Goal: Information Seeking & Learning: Learn about a topic

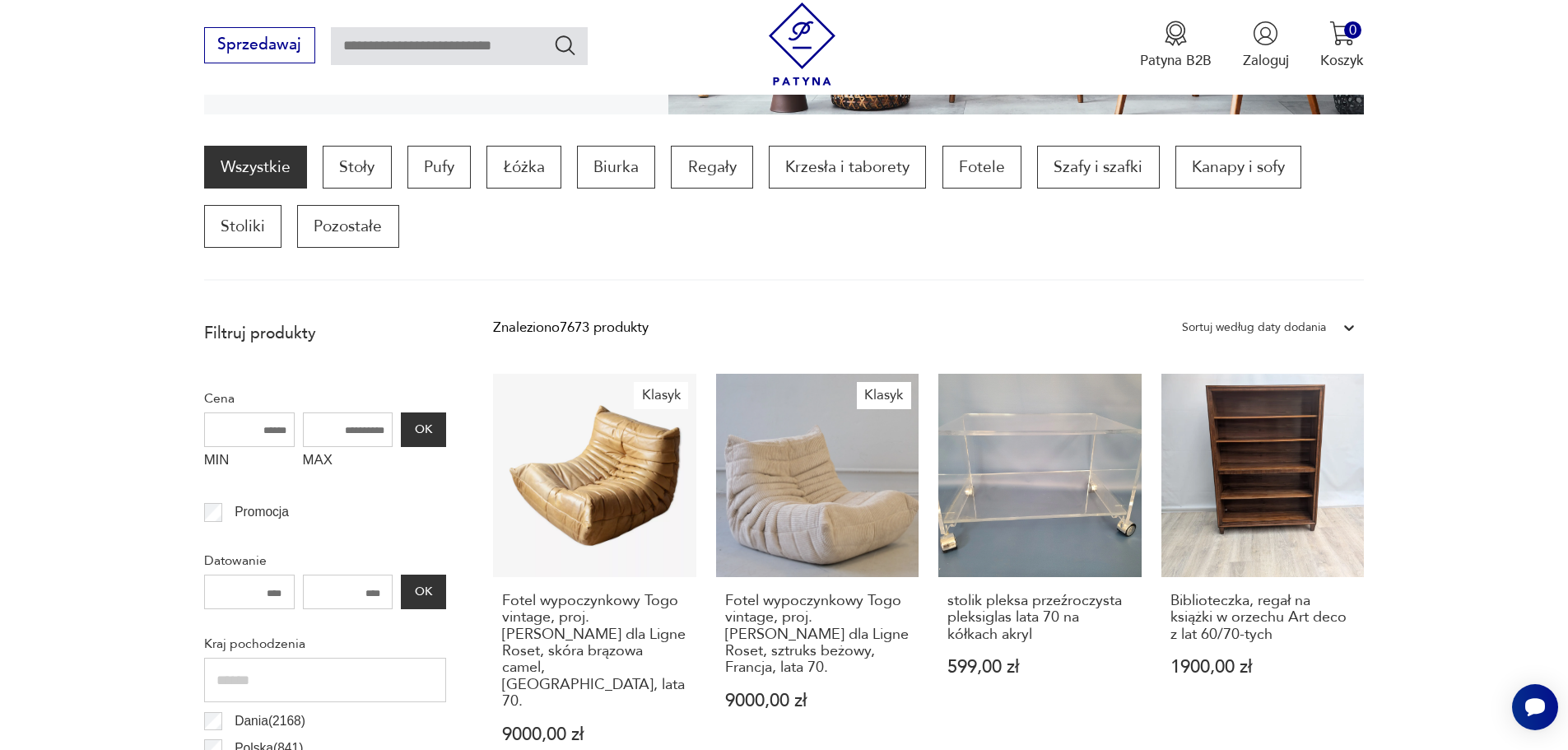
scroll to position [465, 0]
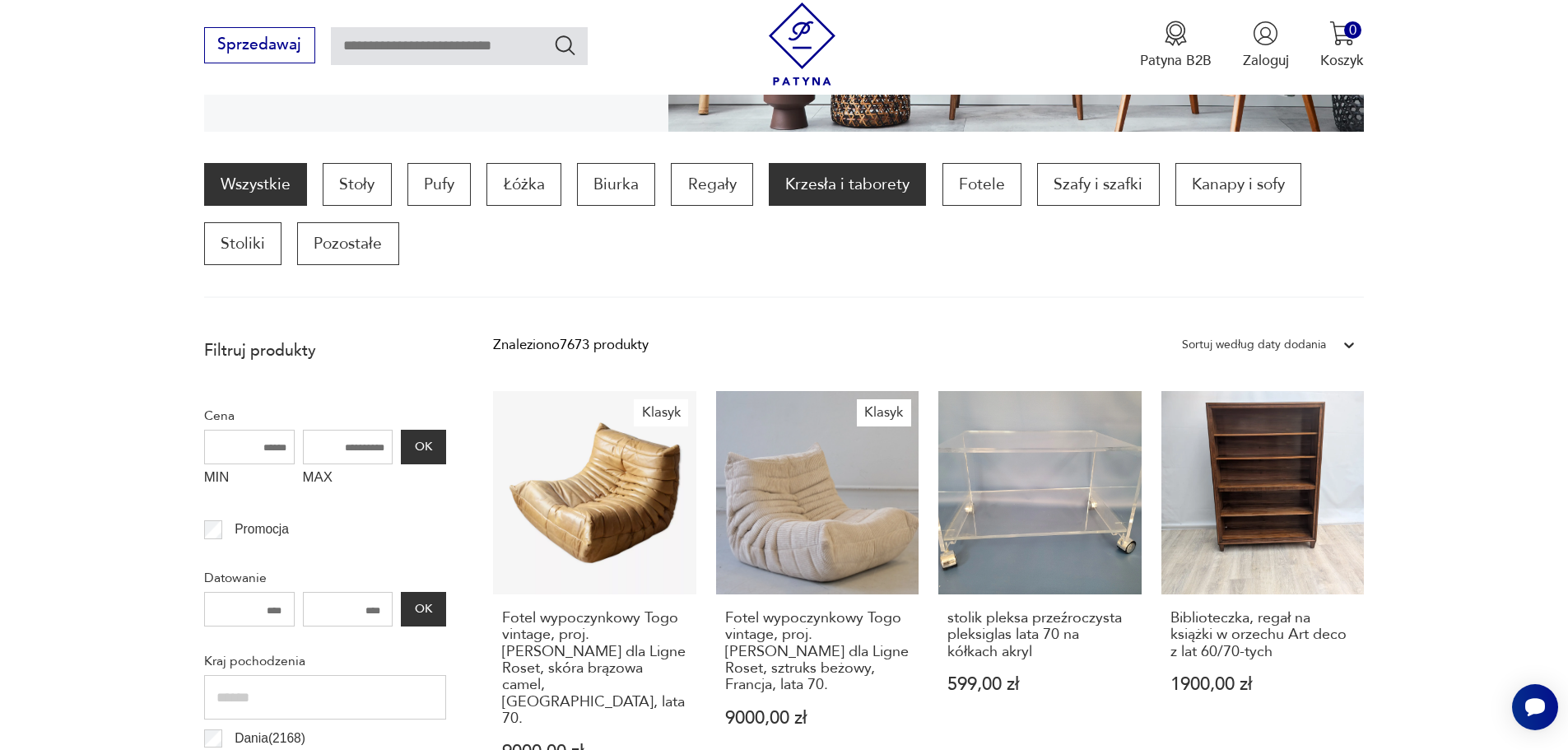
click at [776, 187] on p "Krzesła i taborety" at bounding box center [848, 185] width 157 height 43
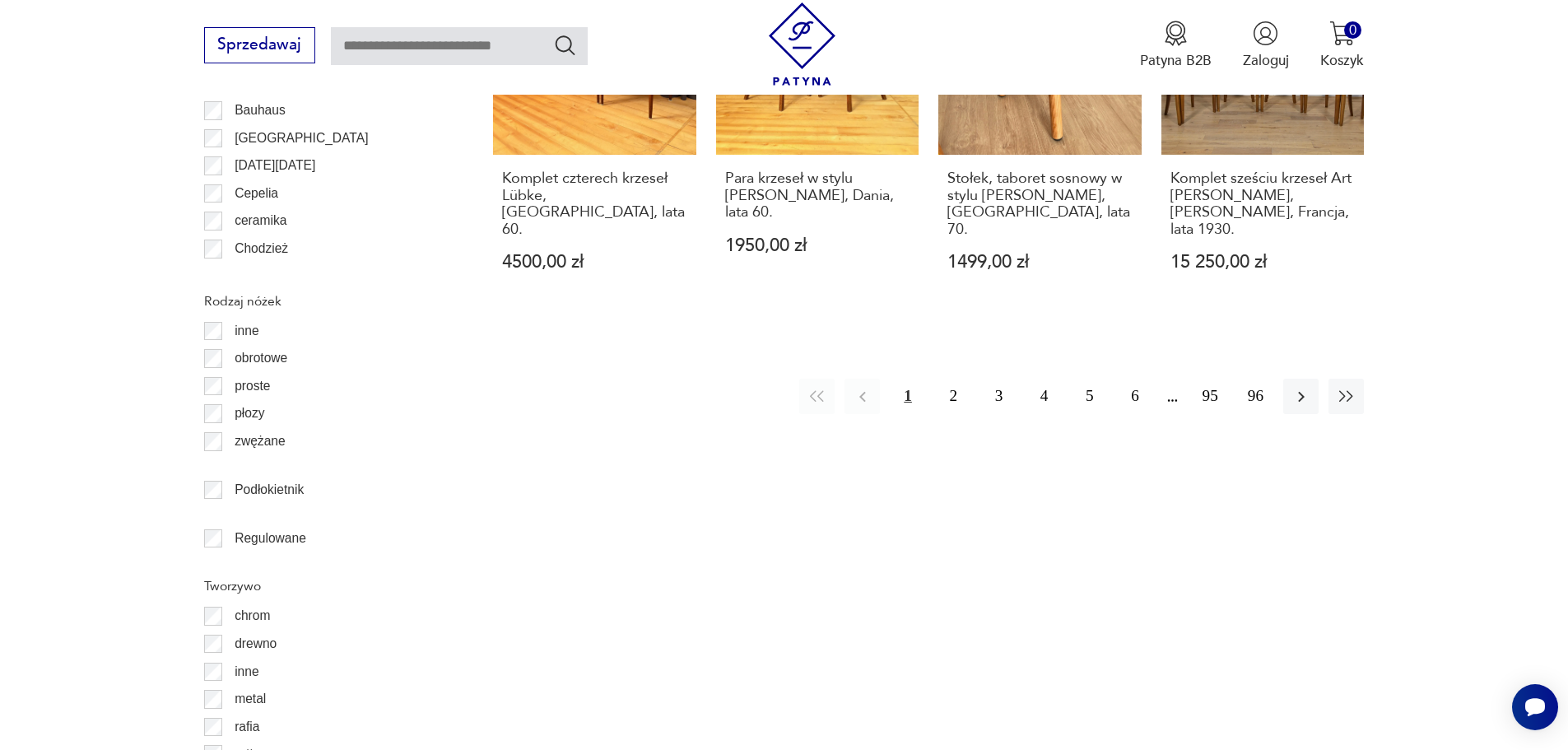
scroll to position [2196, 0]
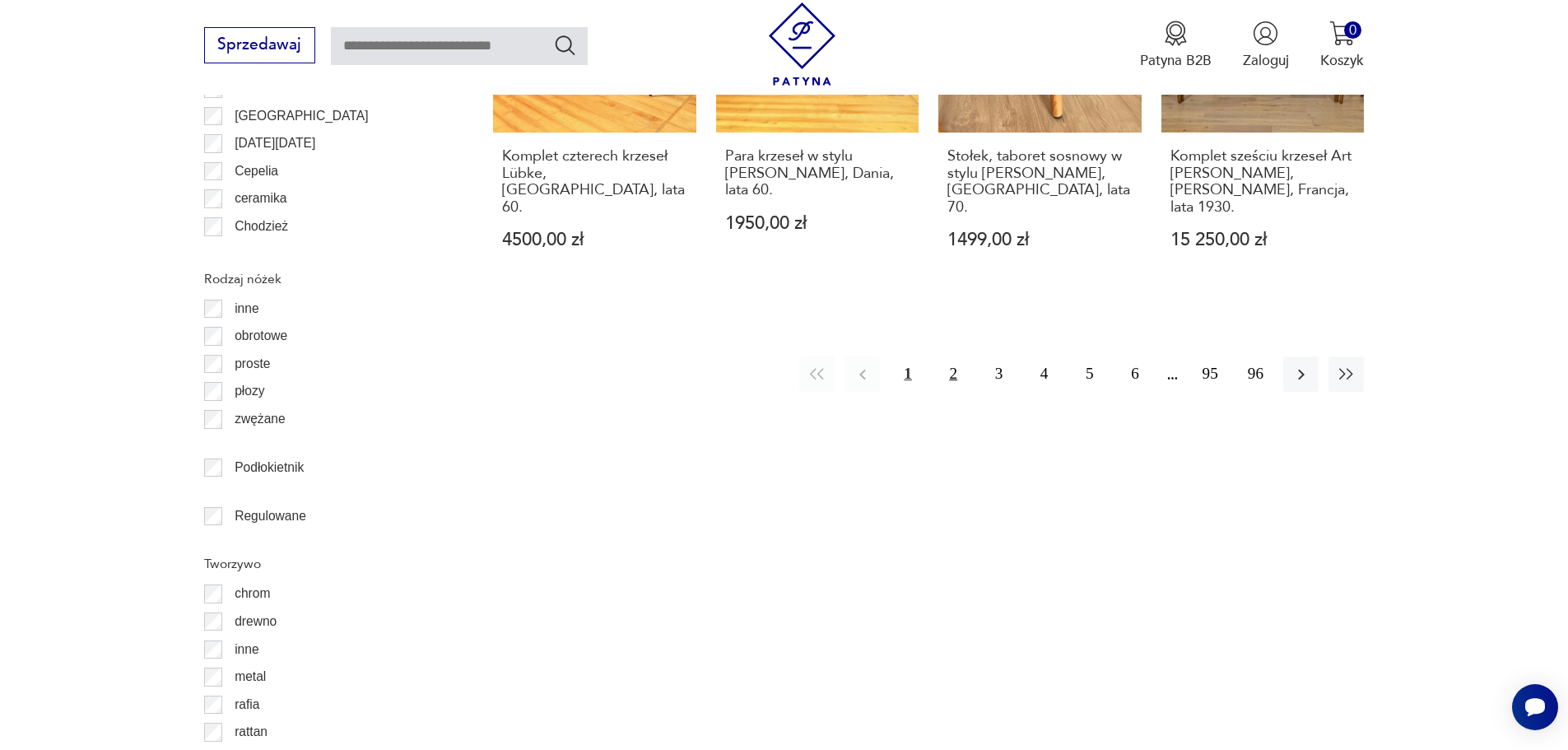
click at [960, 357] on button "2" at bounding box center [953, 374] width 35 height 35
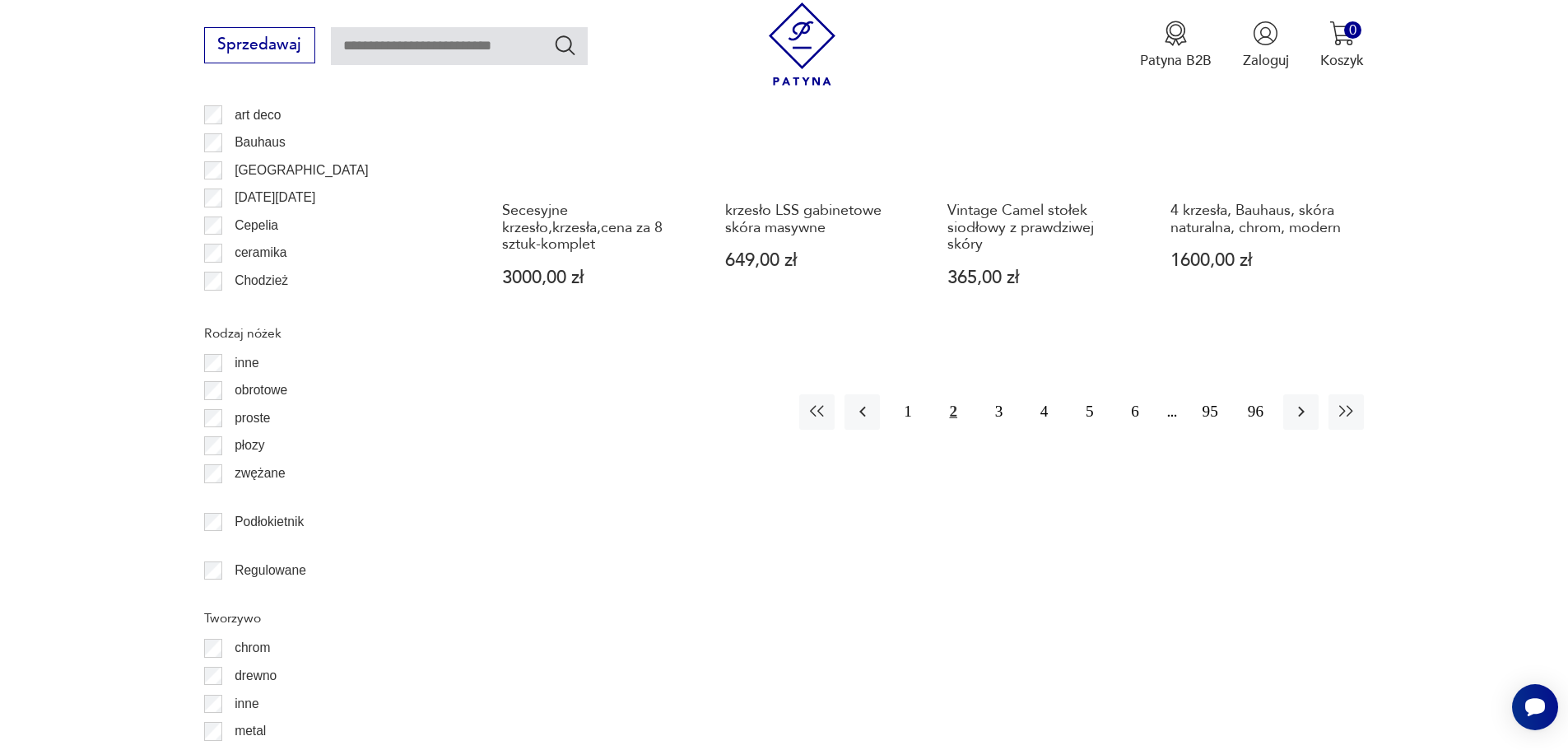
scroll to position [2196, 0]
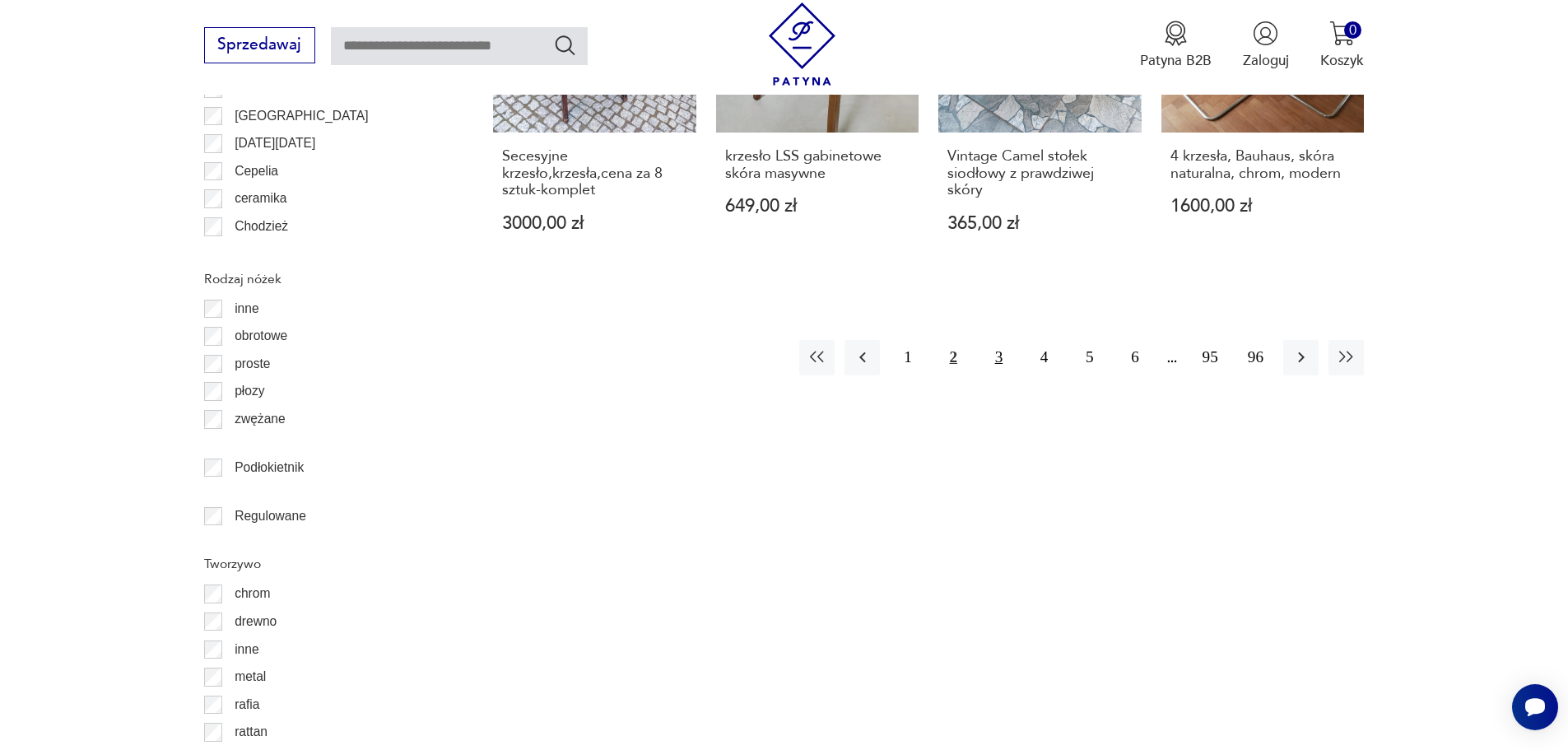
click at [1002, 340] on button "3" at bounding box center [999, 358] width 35 height 35
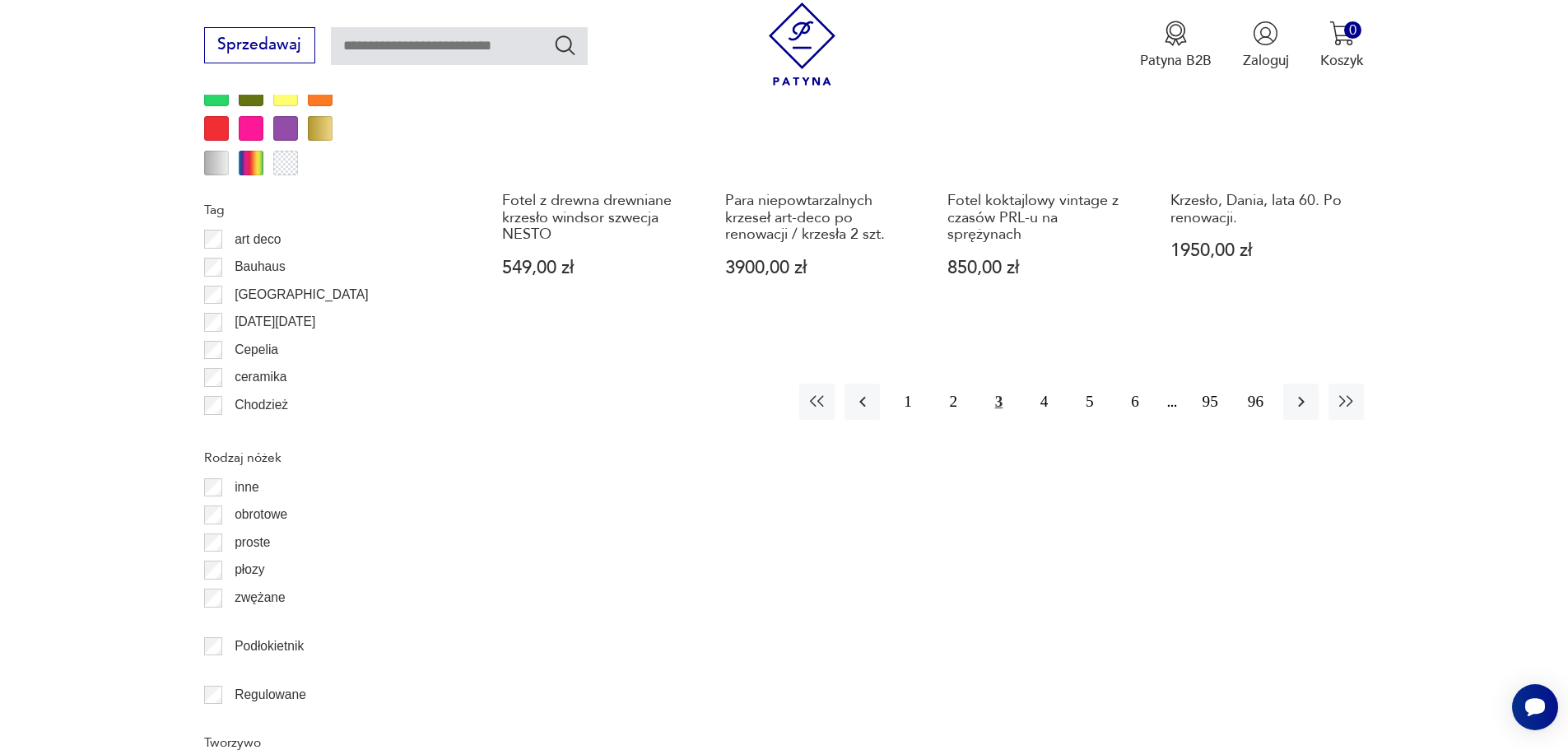
scroll to position [2031, 0]
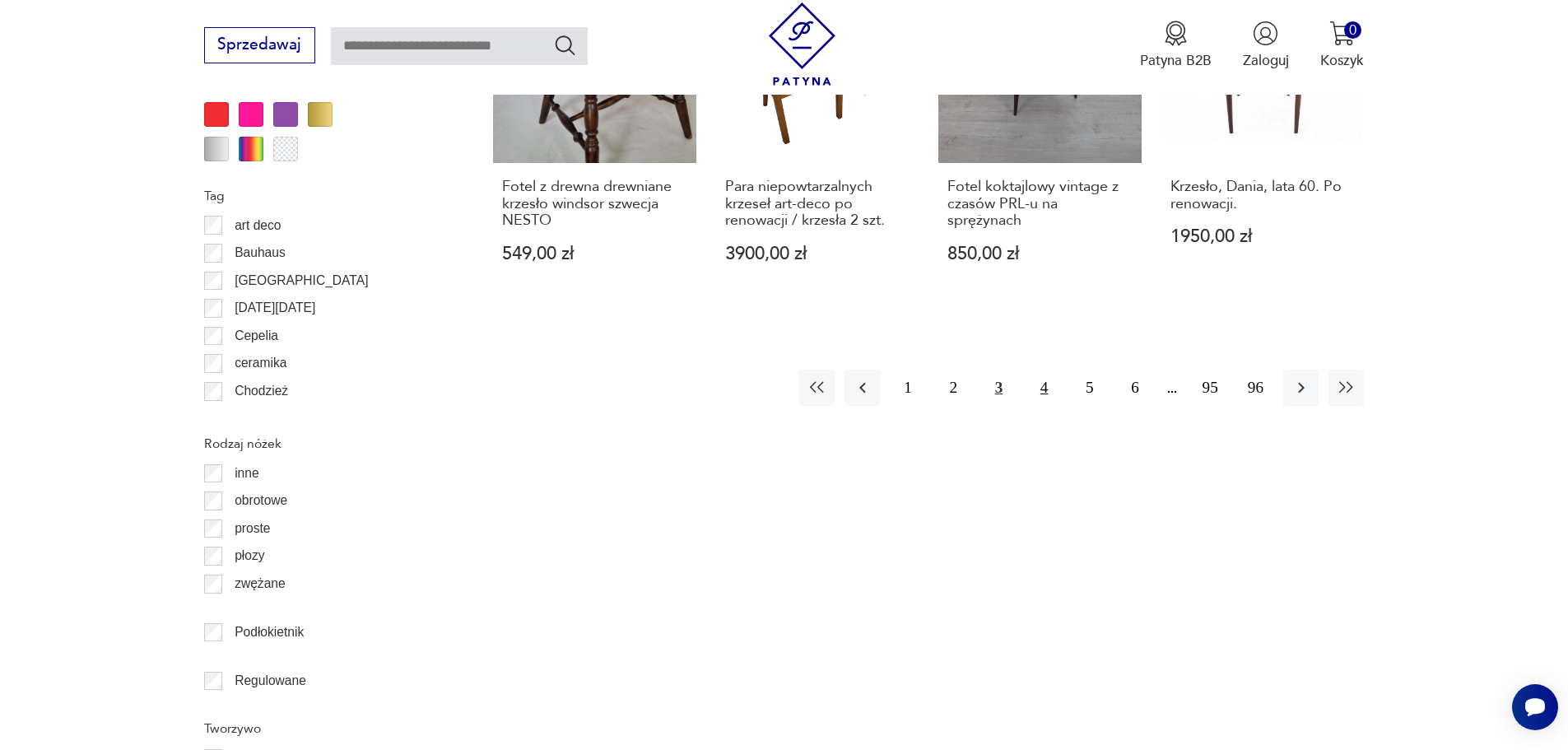
click at [1047, 370] on button "4" at bounding box center [1044, 388] width 35 height 35
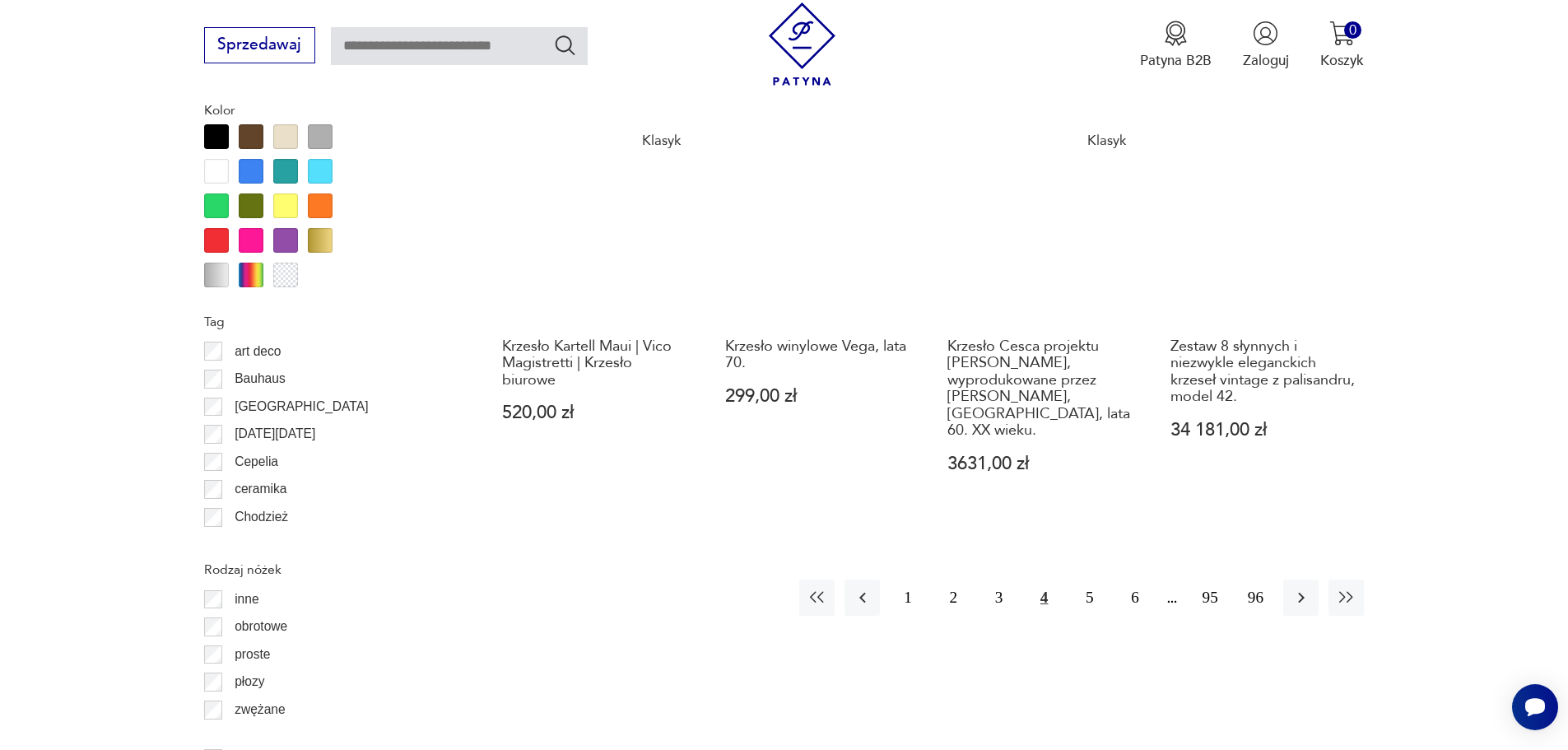
scroll to position [1949, 0]
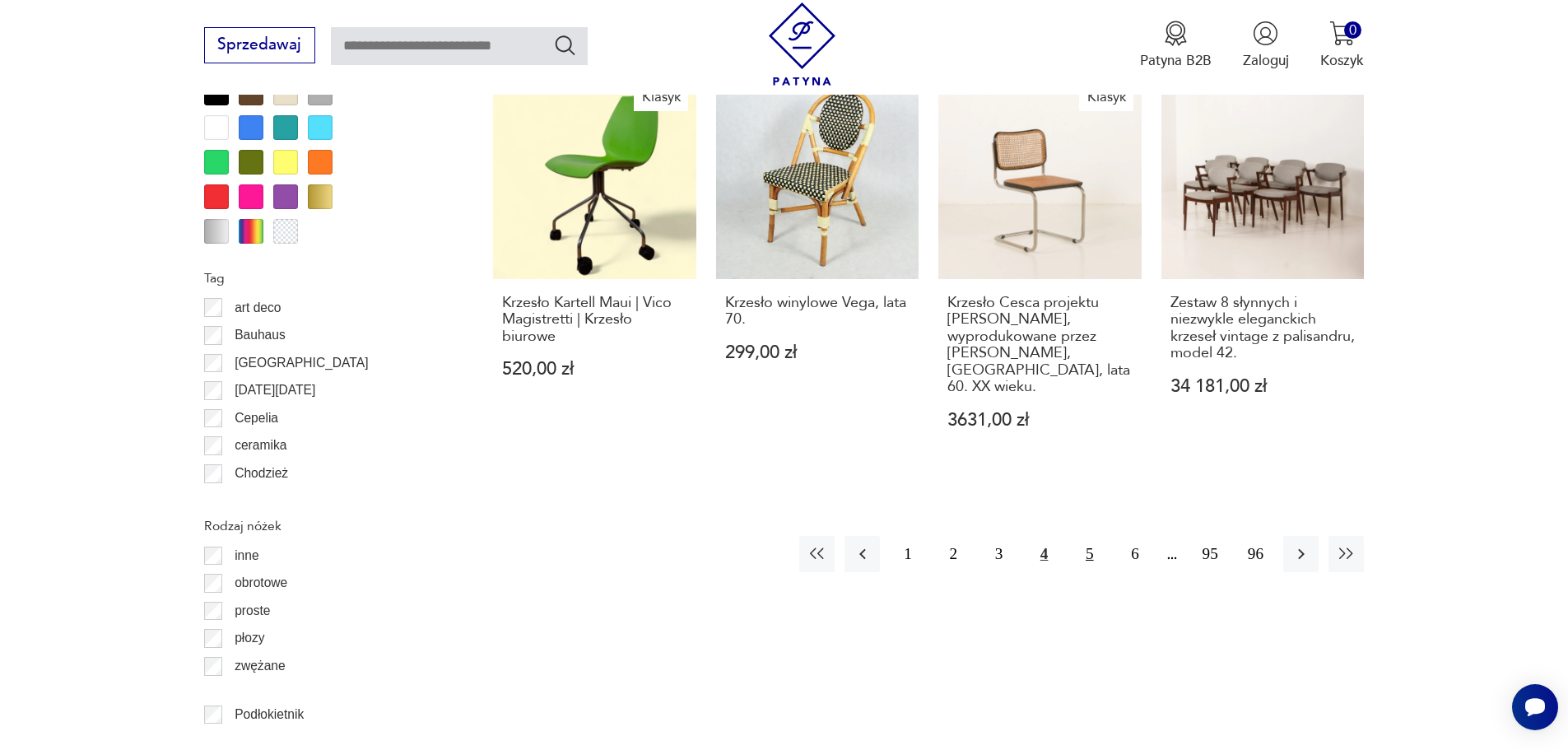
click at [1088, 536] on button "5" at bounding box center [1089, 554] width 35 height 35
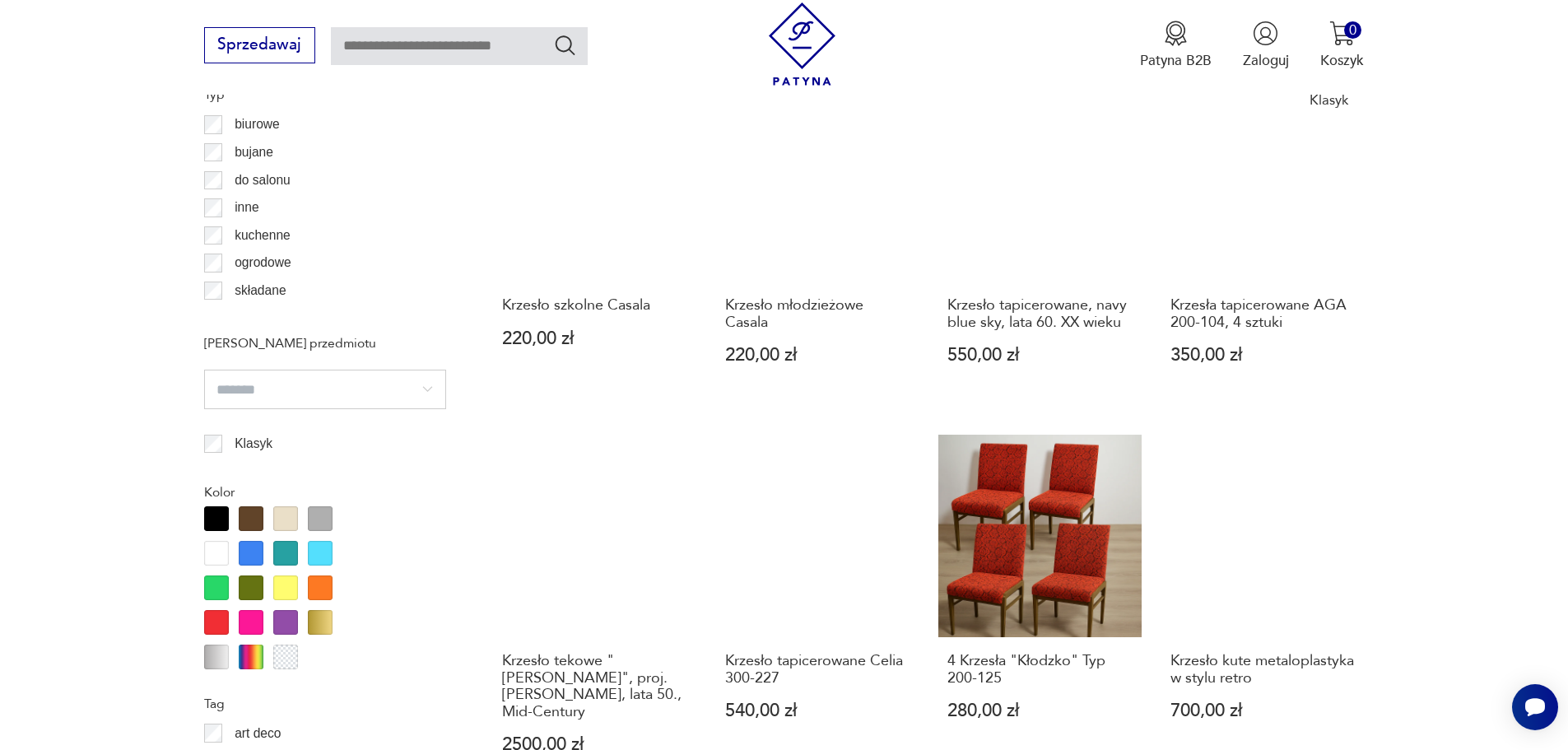
scroll to position [1702, 0]
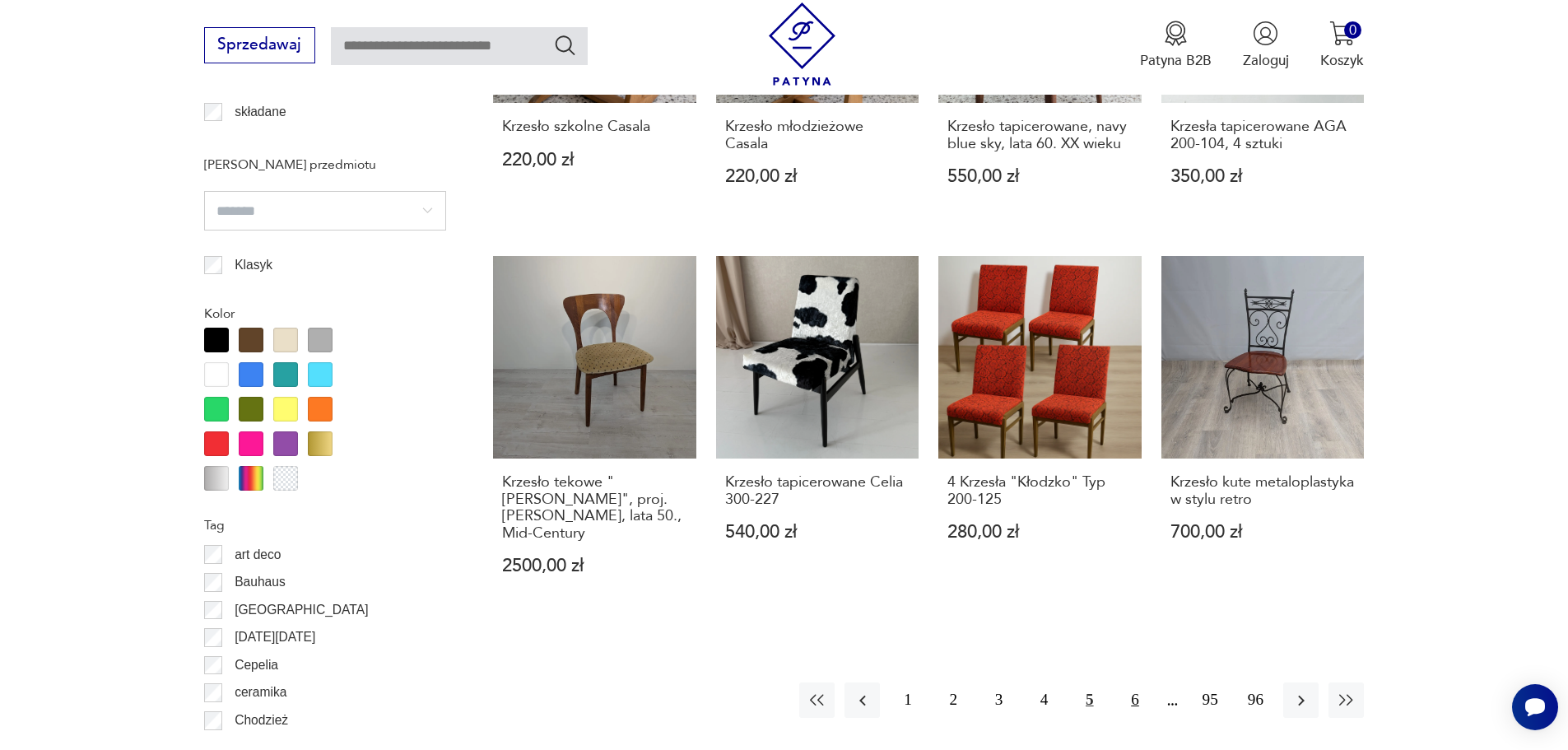
click at [1139, 687] on button "6" at bounding box center [1135, 700] width 35 height 35
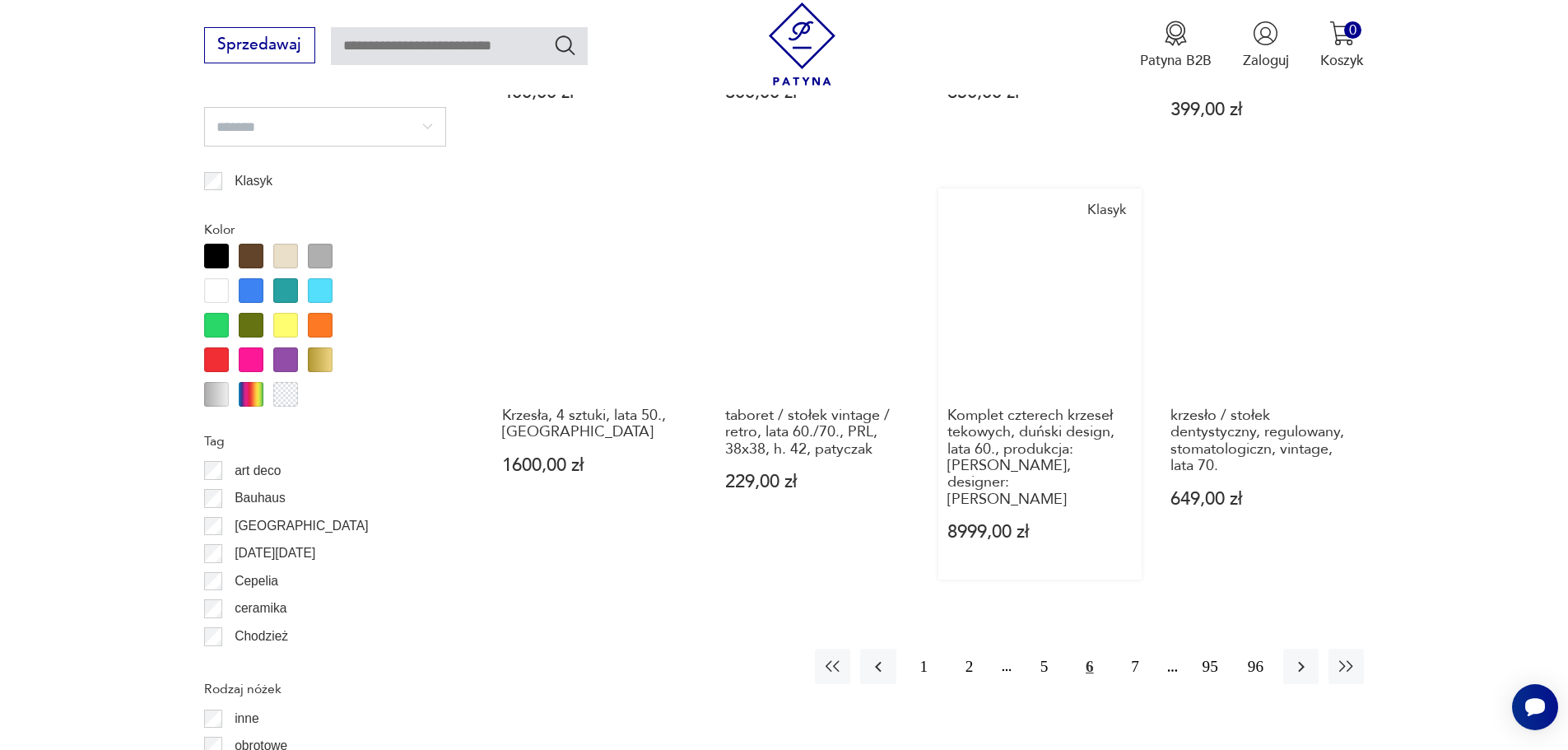
scroll to position [1866, 0]
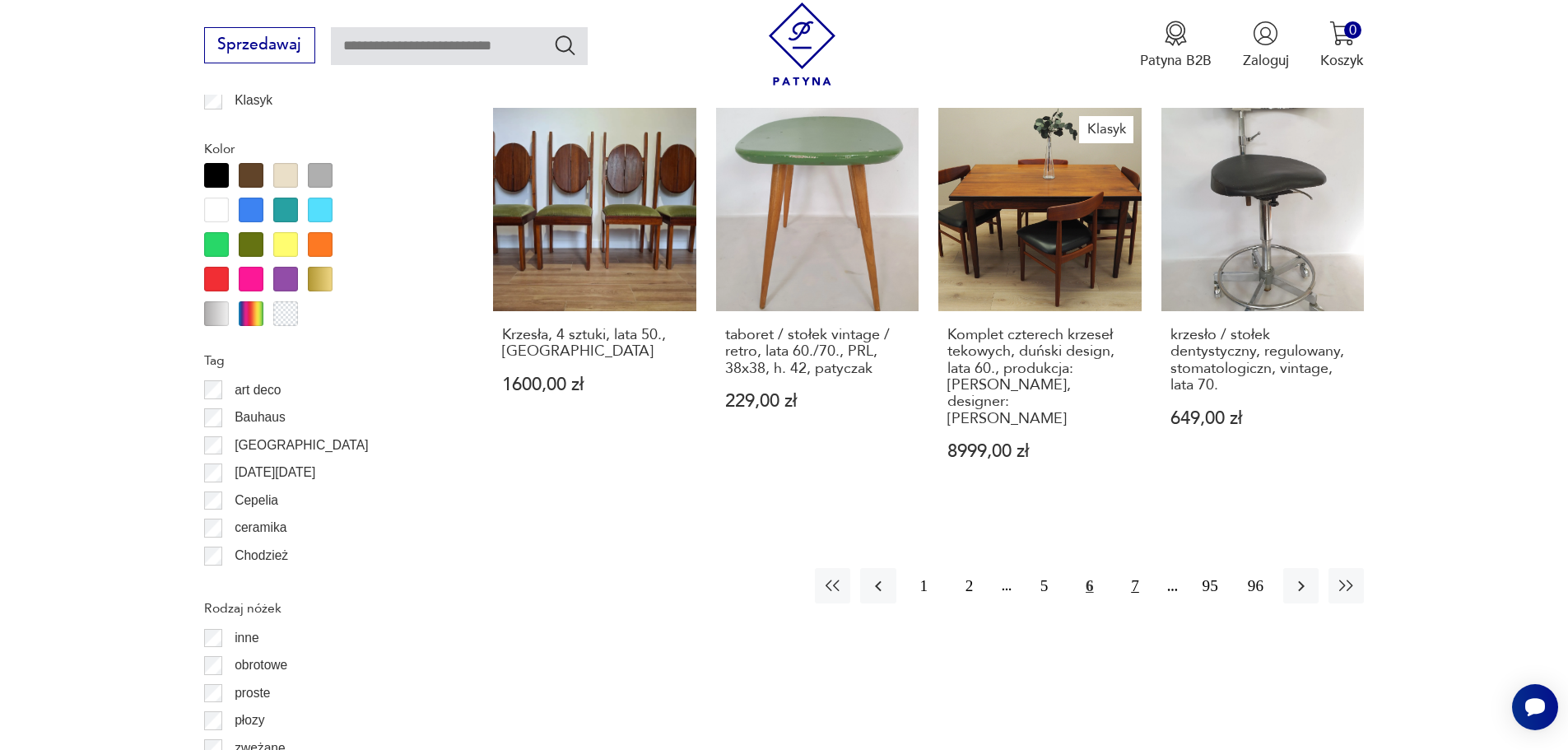
click at [1134, 568] on button "7" at bounding box center [1135, 586] width 35 height 35
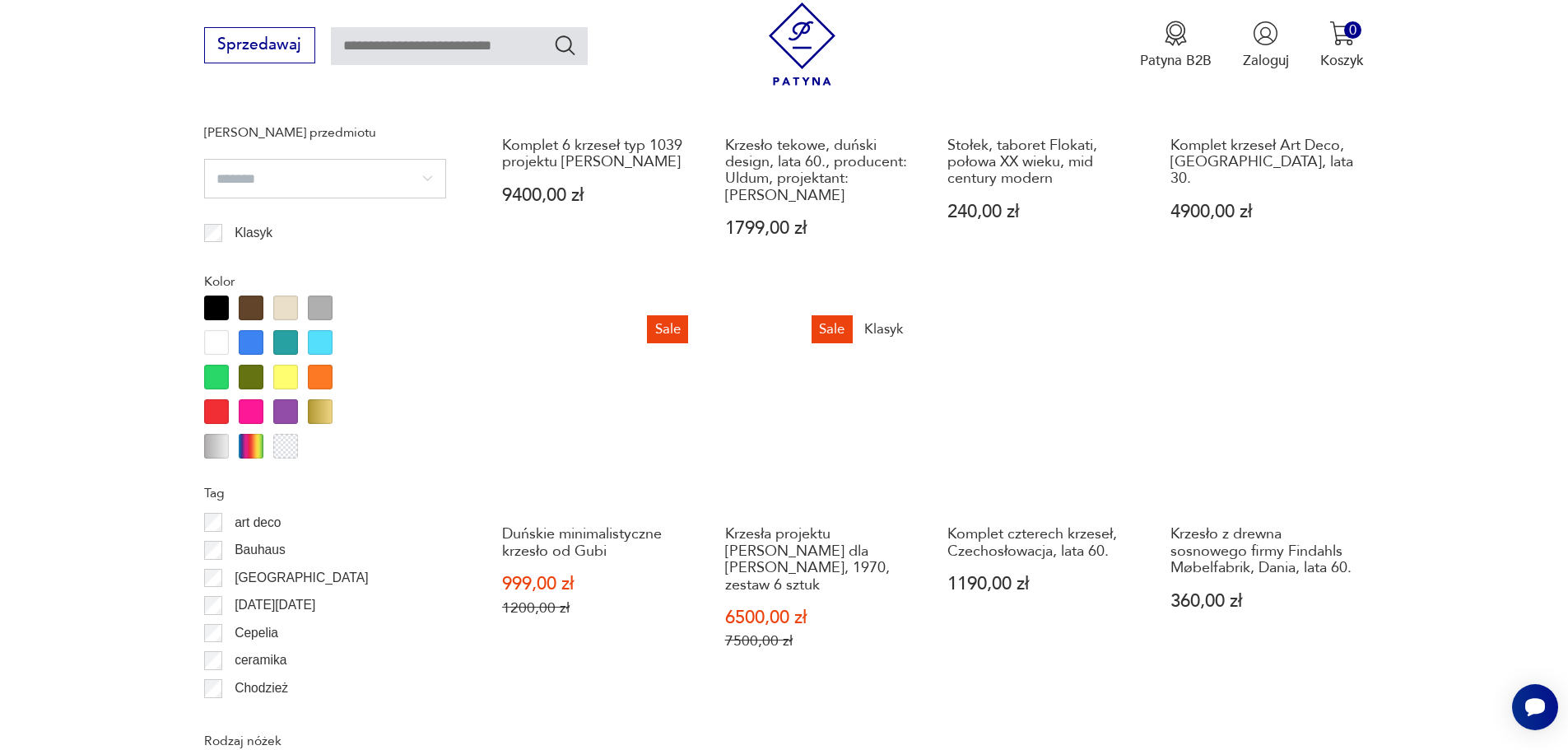
scroll to position [1784, 0]
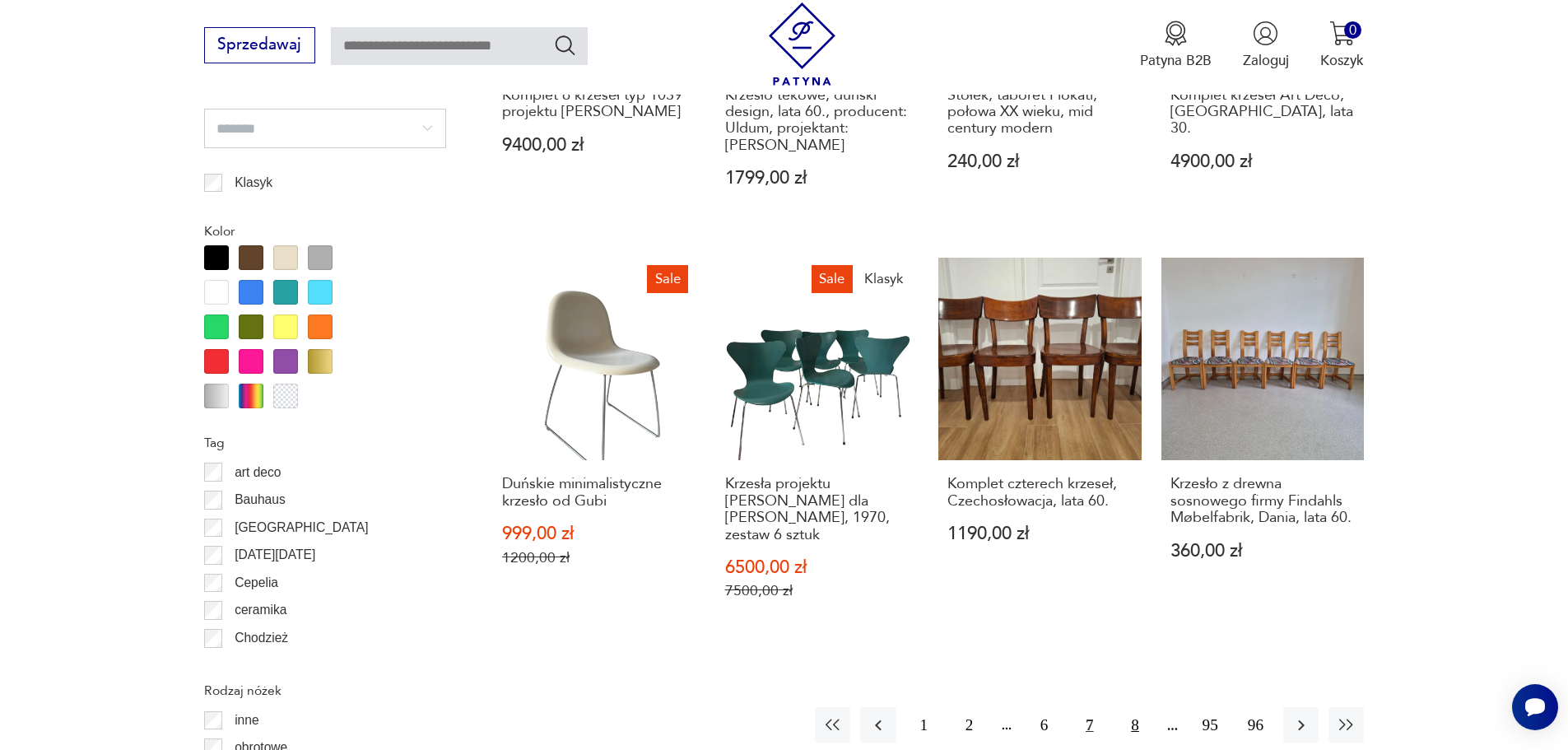
click at [1135, 707] on button "8" at bounding box center [1135, 725] width 35 height 35
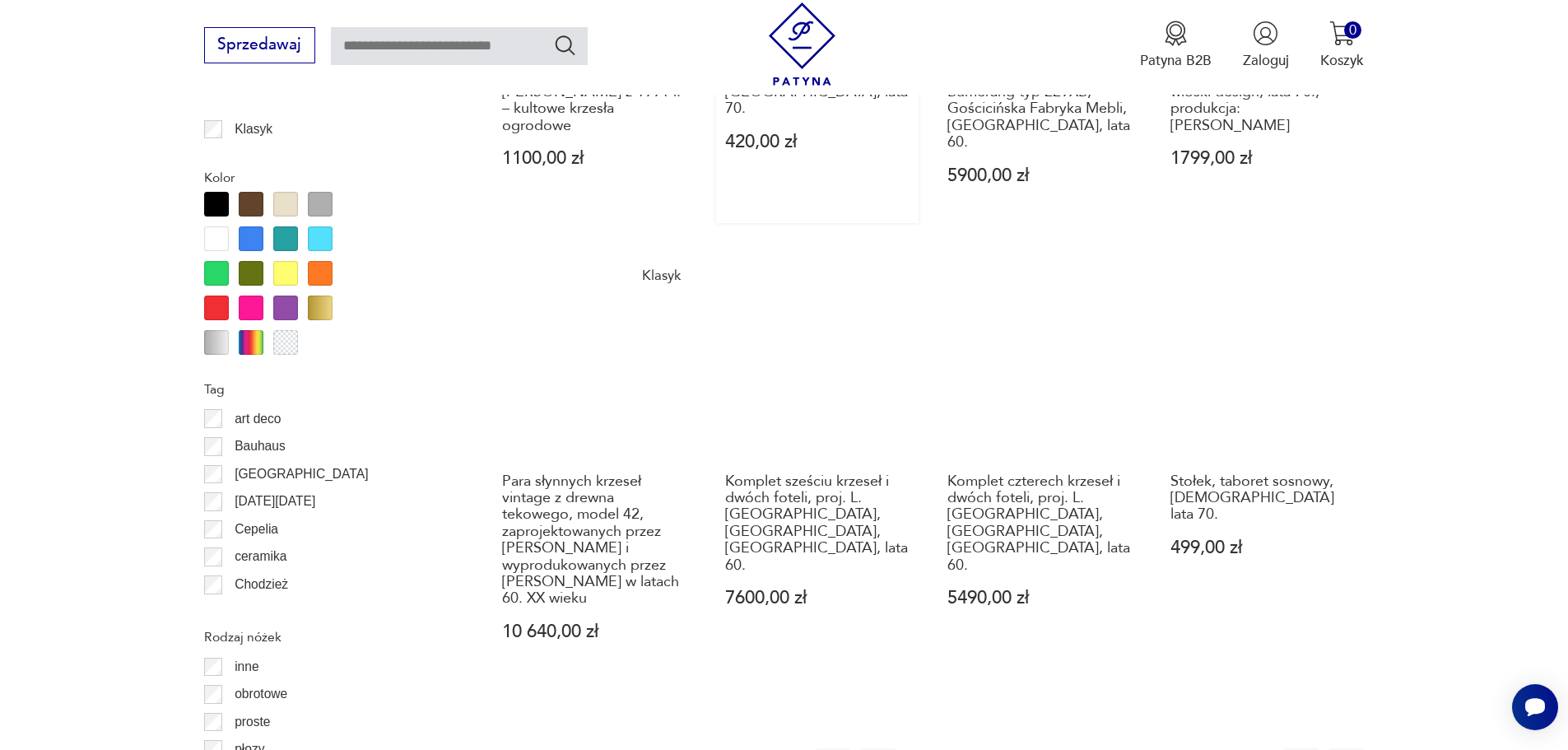
scroll to position [1866, 0]
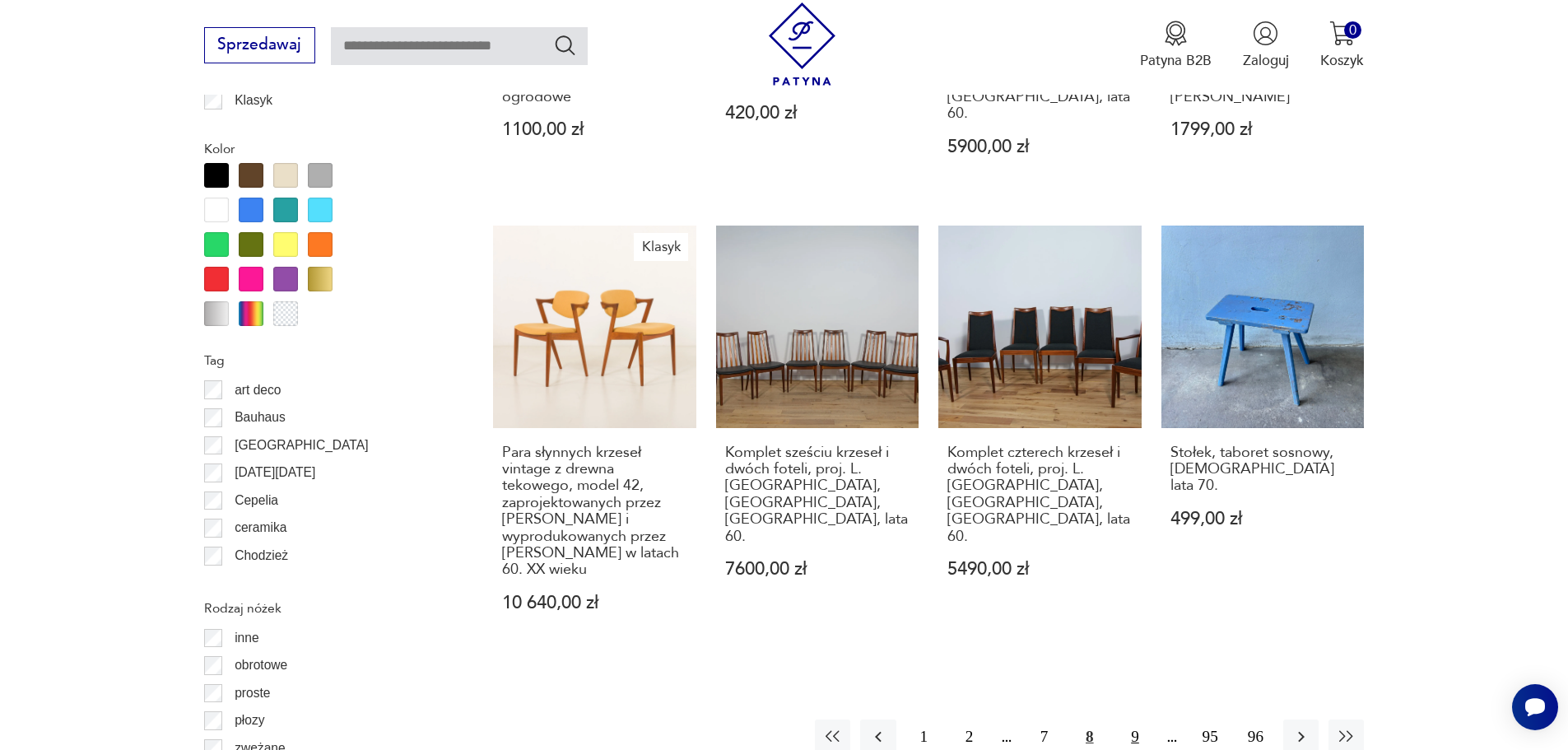
click at [1131, 720] on button "9" at bounding box center [1135, 737] width 35 height 35
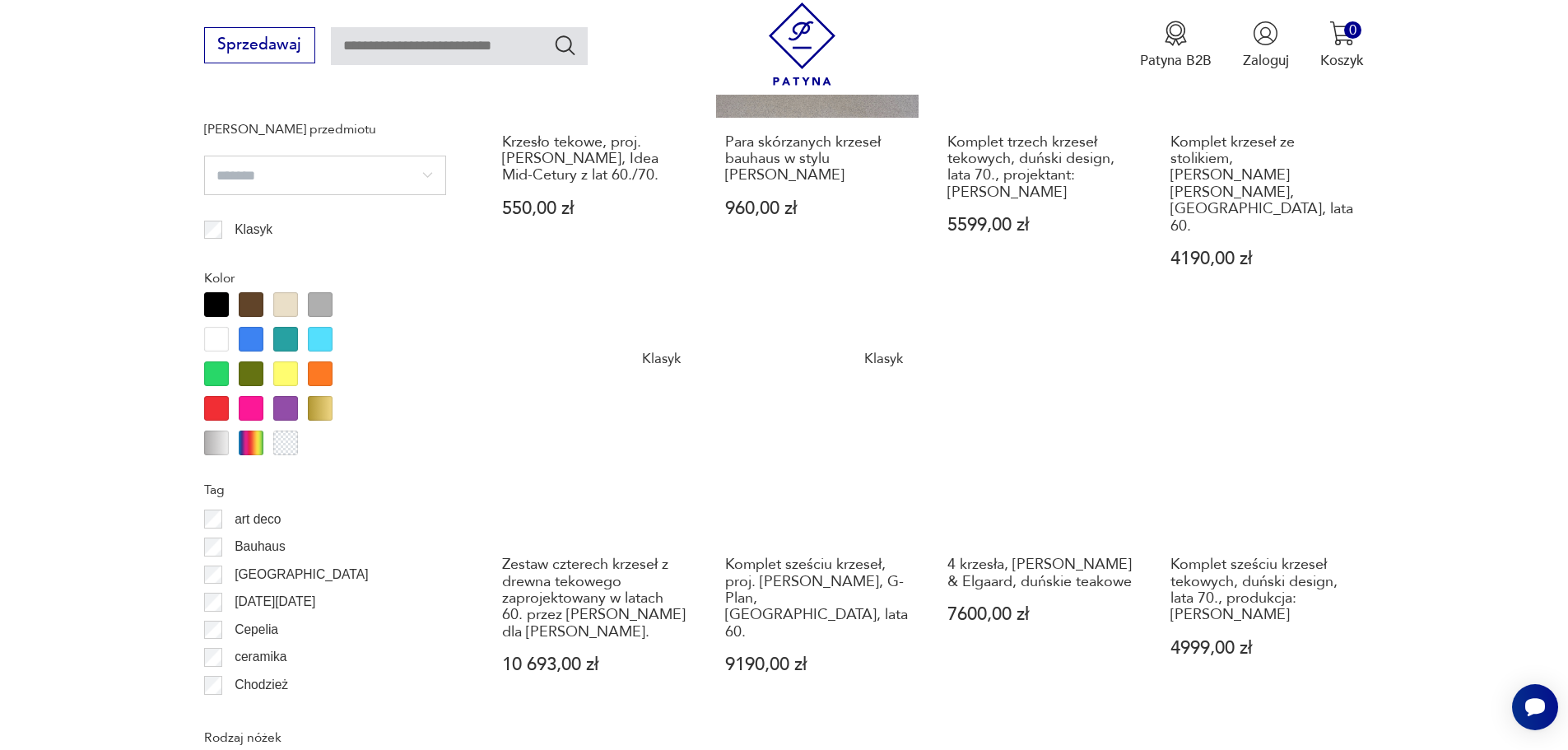
scroll to position [1784, 0]
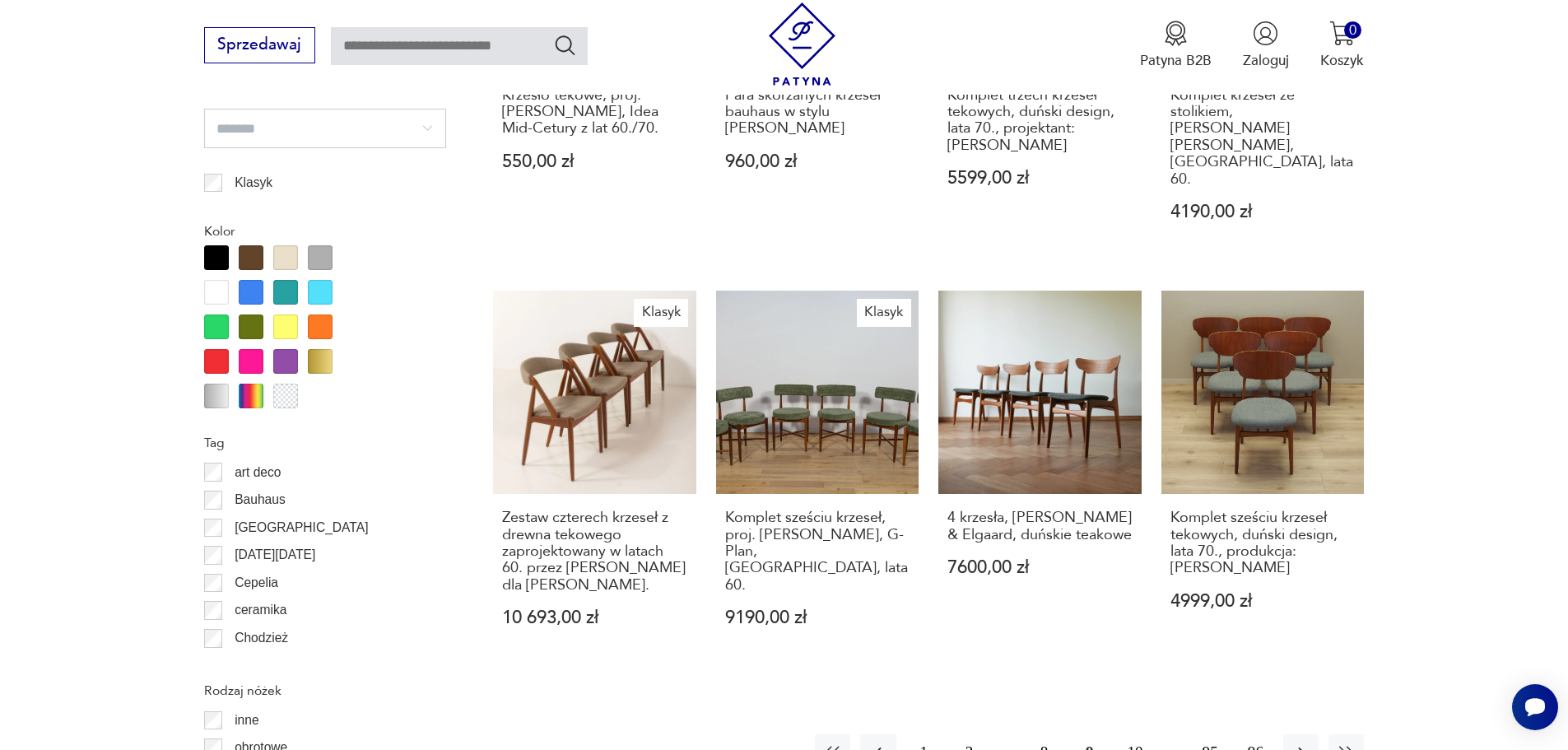
click at [1137, 734] on button "10" at bounding box center [1135, 752] width 35 height 35
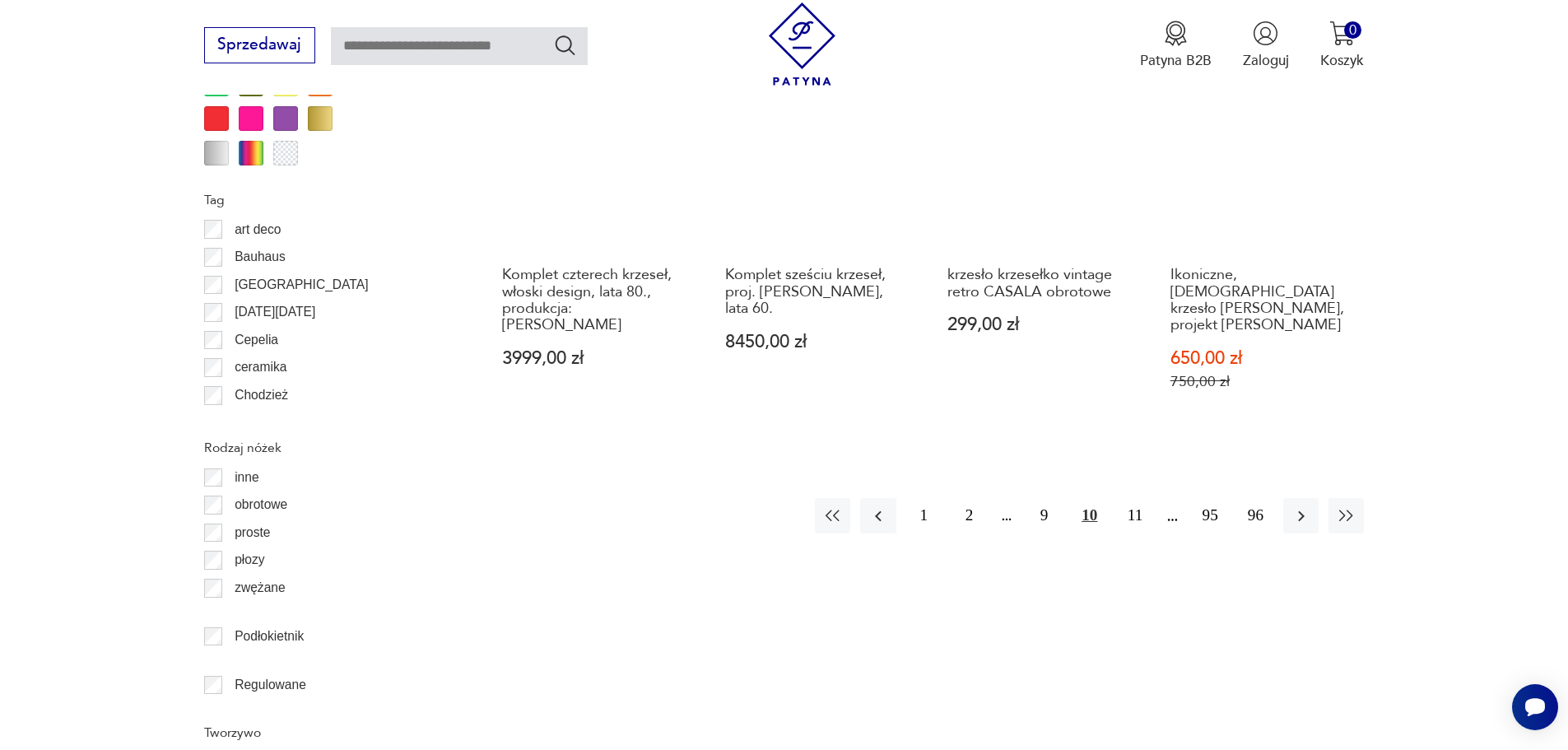
scroll to position [2031, 0]
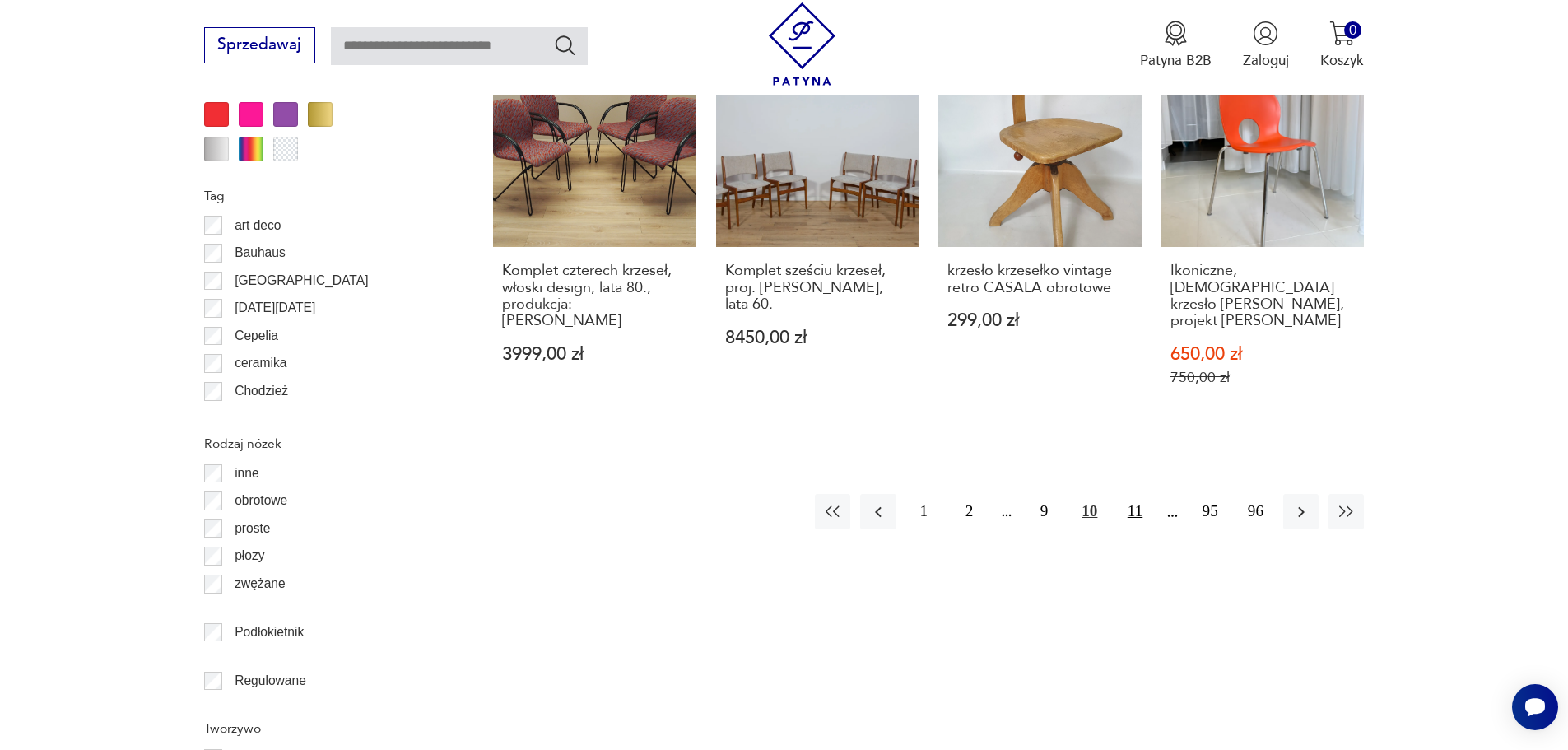
click at [1133, 494] on button "11" at bounding box center [1135, 512] width 35 height 35
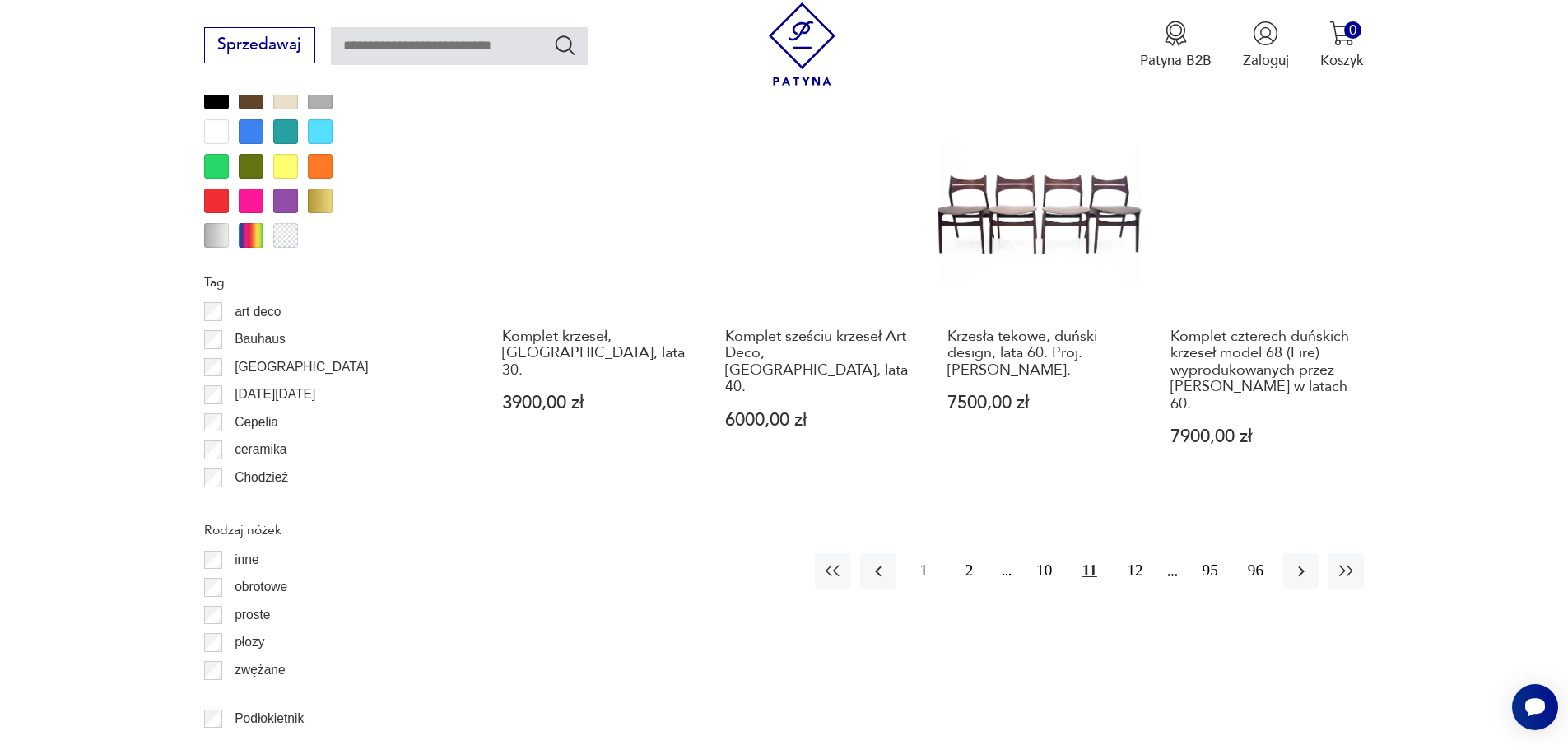
scroll to position [1949, 0]
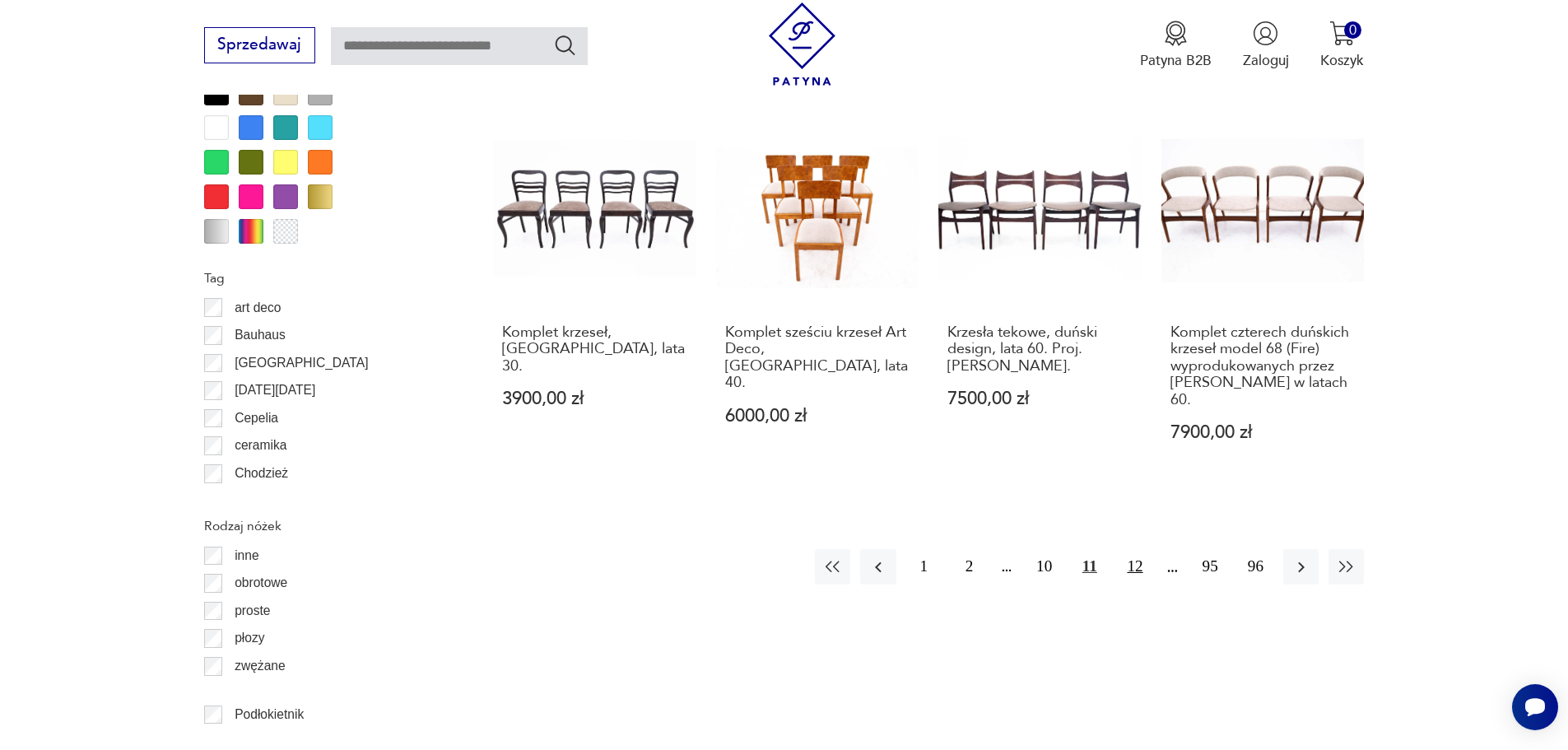
click at [1136, 550] on button "12" at bounding box center [1135, 567] width 35 height 35
click at [1136, 550] on button "13" at bounding box center [1135, 567] width 35 height 35
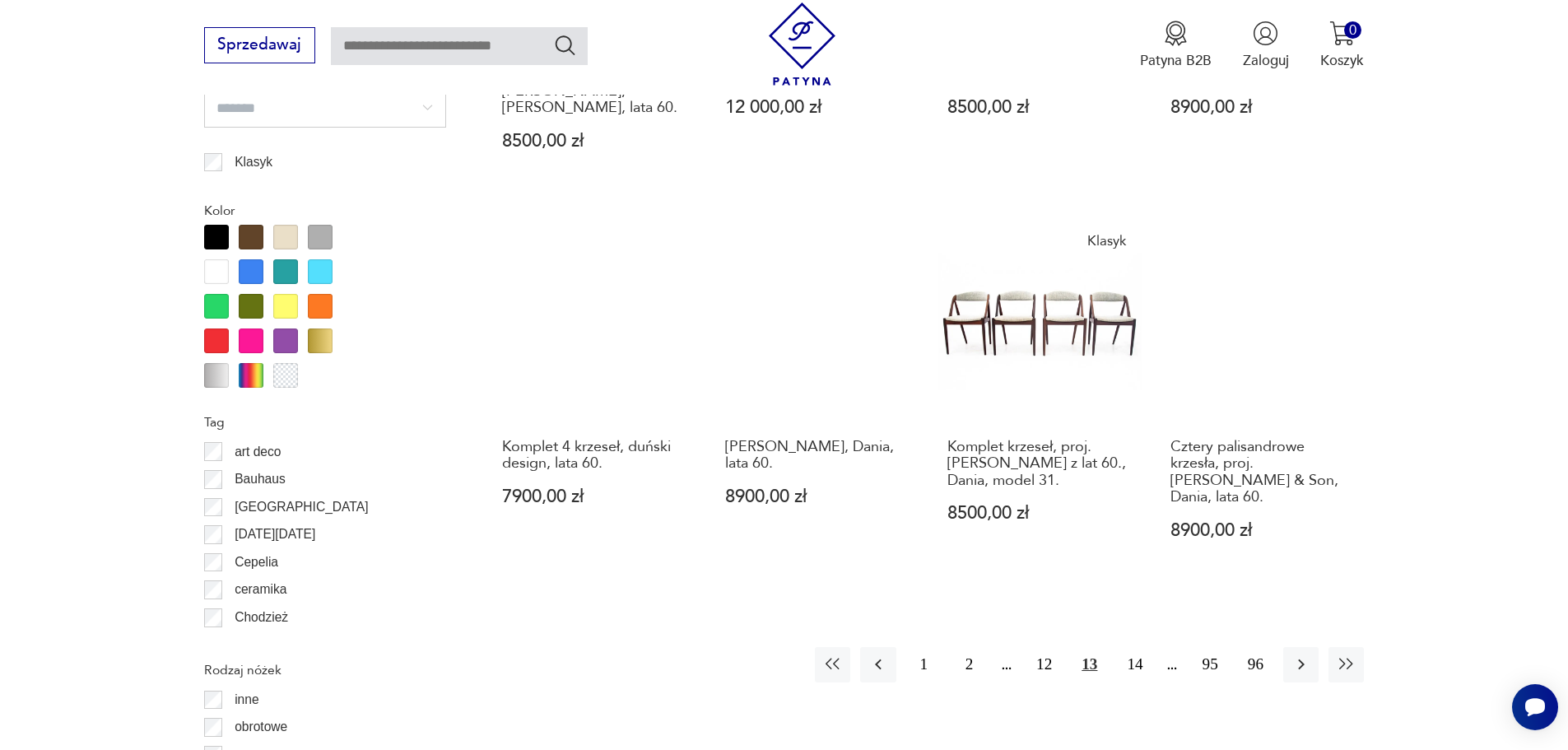
scroll to position [1866, 0]
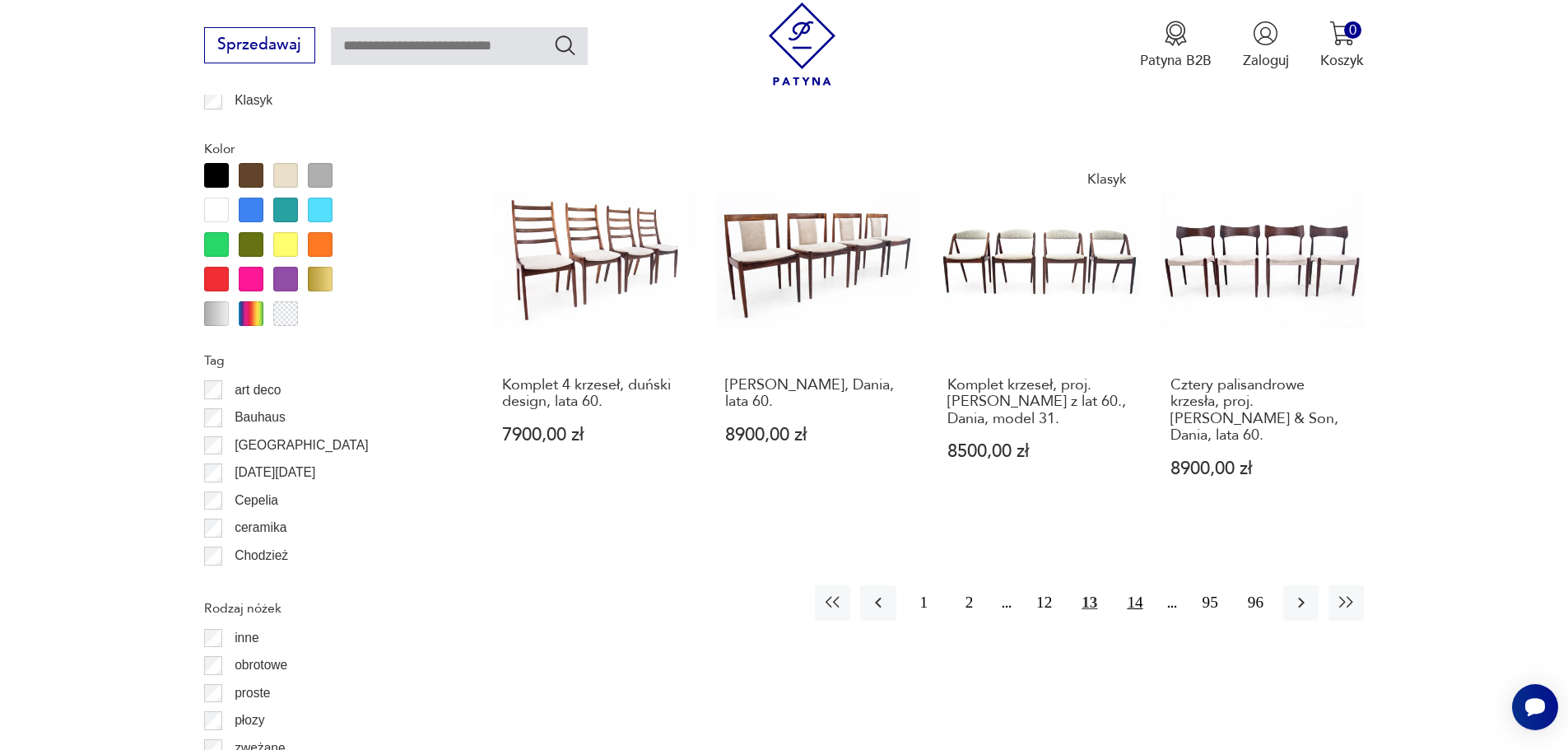
click at [1143, 586] on button "14" at bounding box center [1135, 603] width 35 height 35
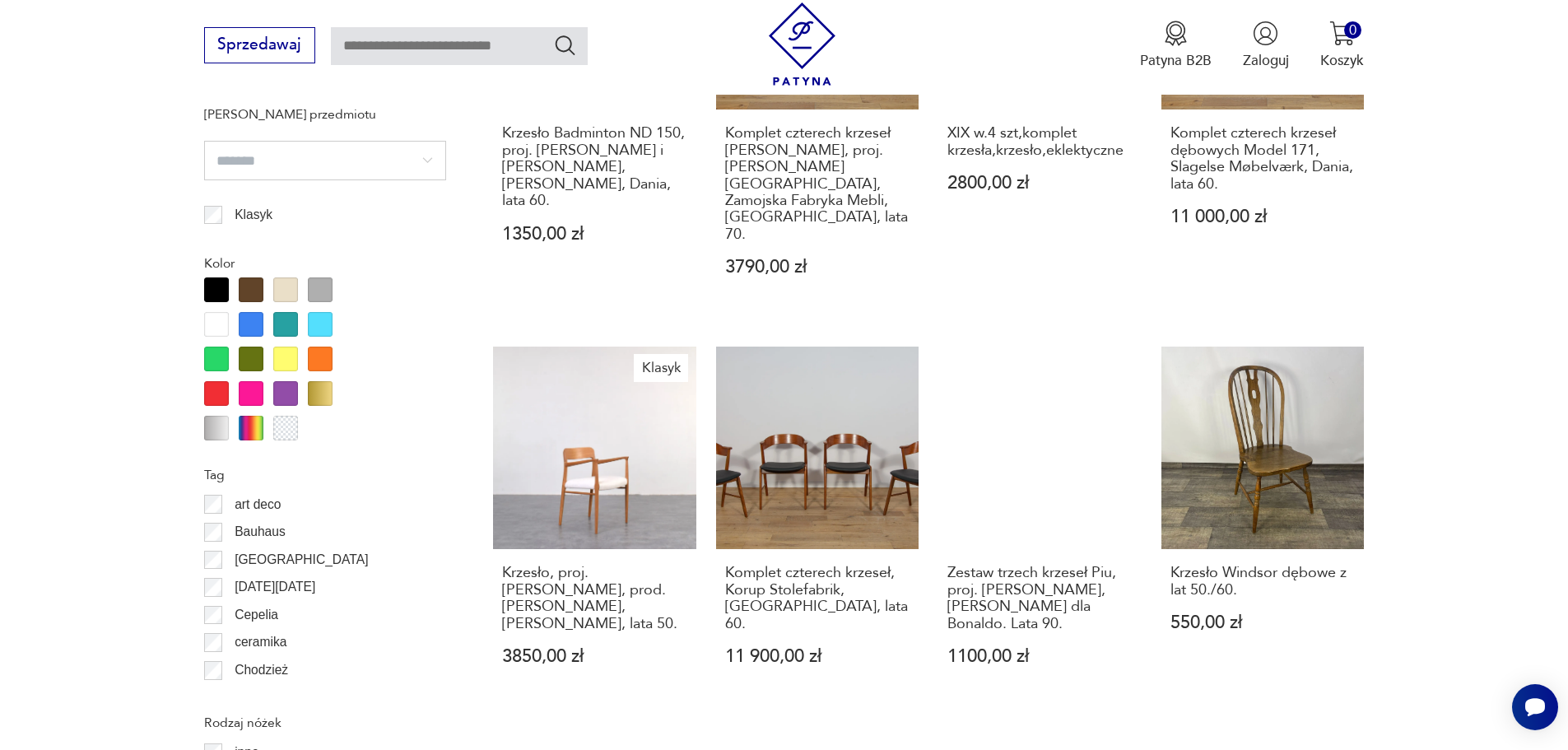
scroll to position [1784, 0]
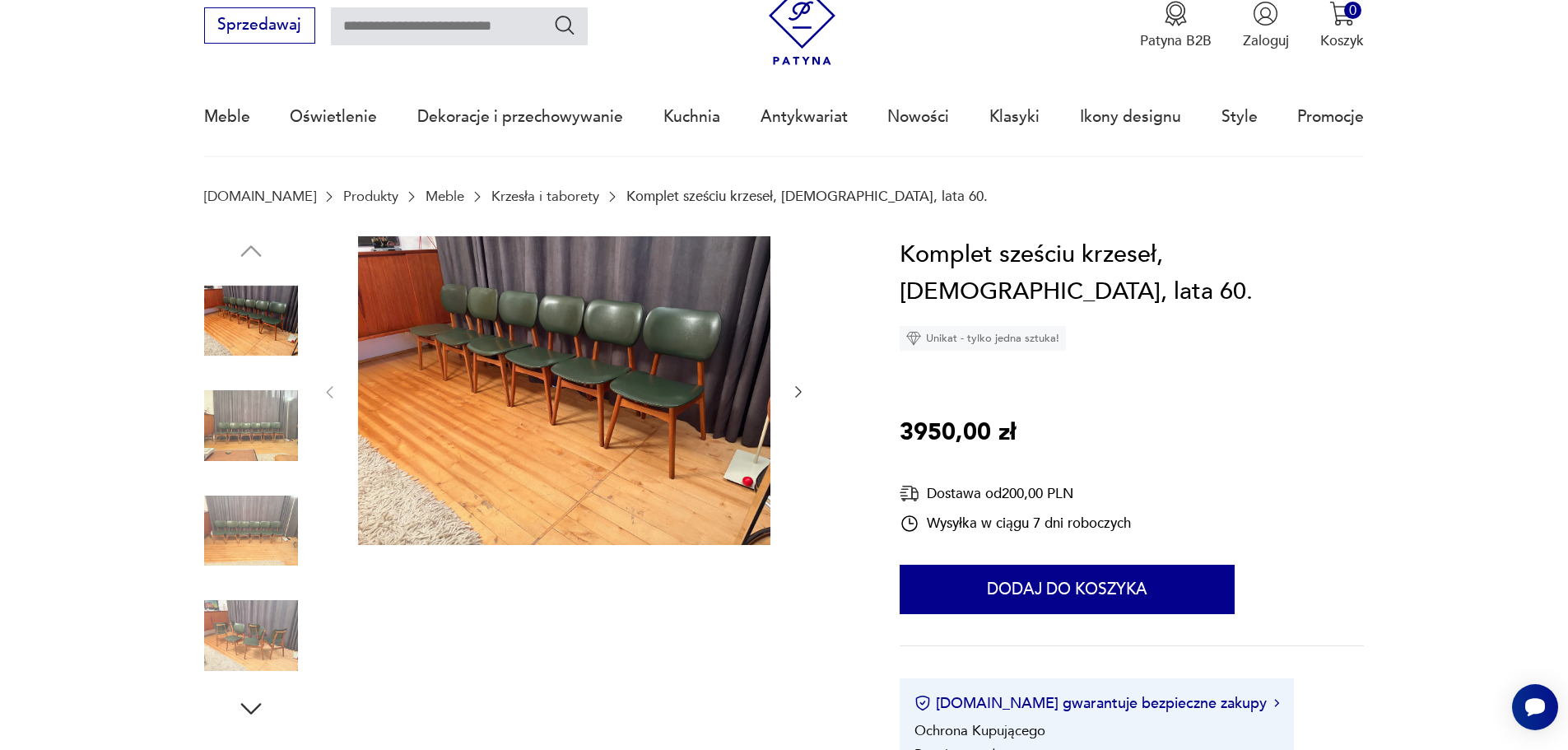
scroll to position [165, 0]
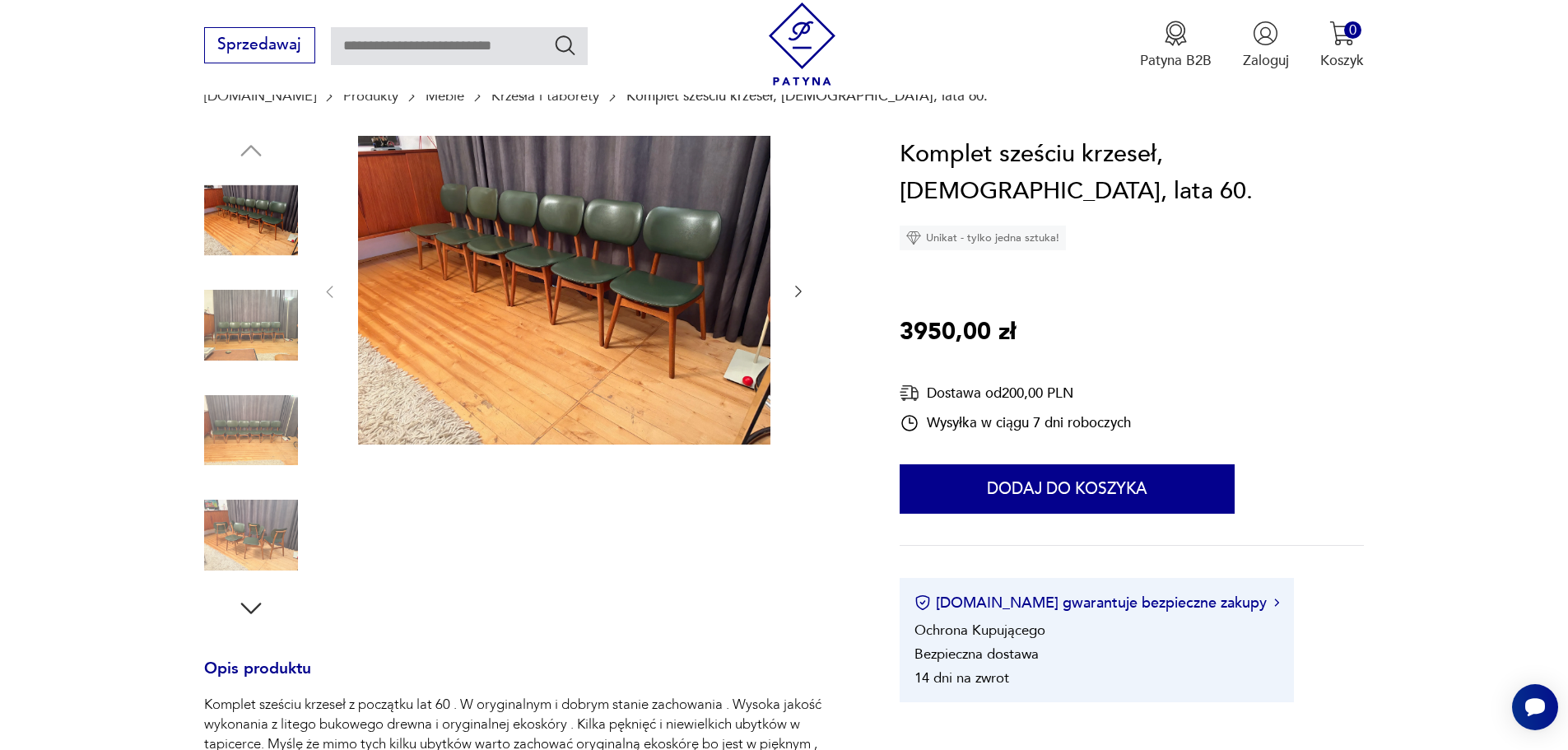
click at [282, 516] on img at bounding box center [250, 535] width 94 height 94
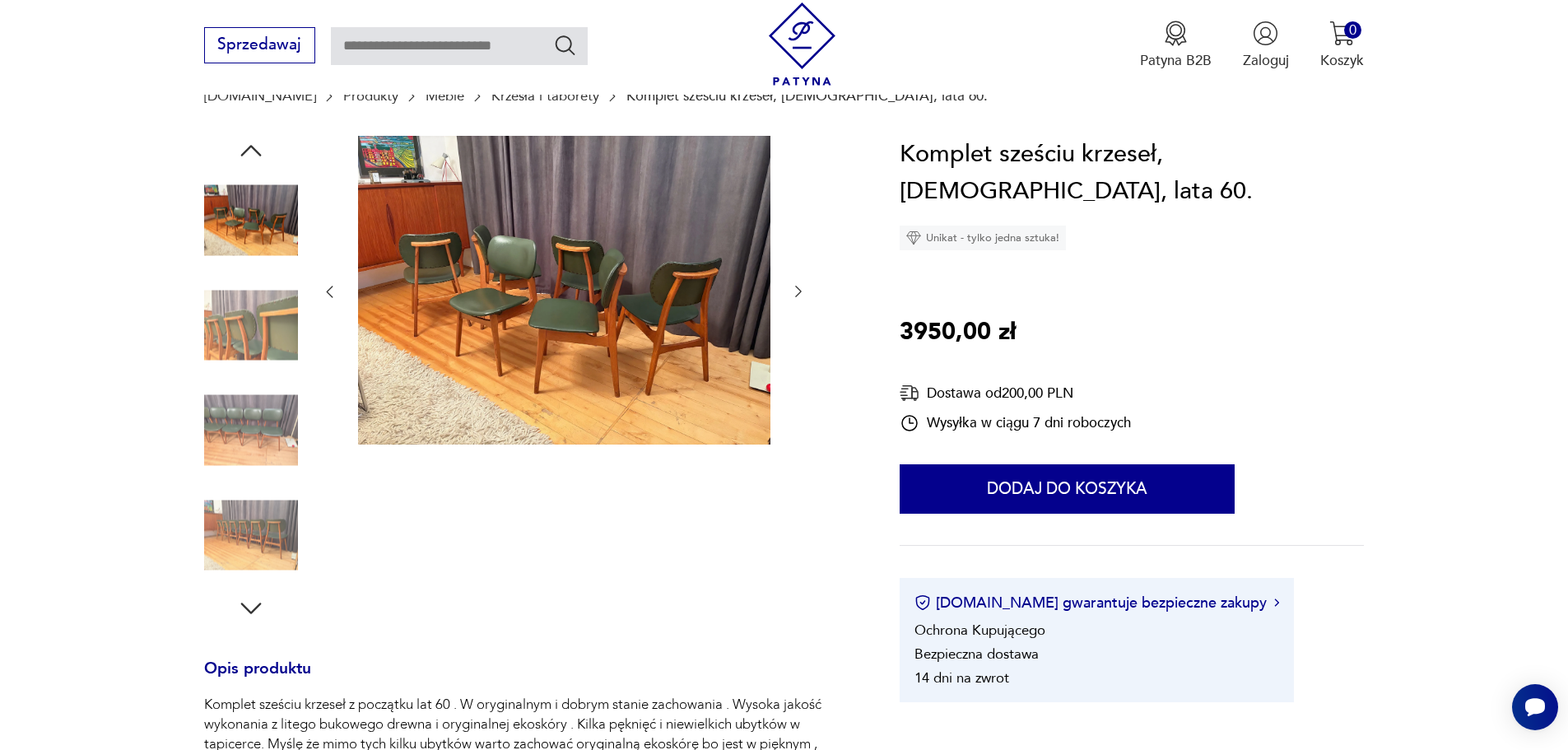
click at [656, 346] on img at bounding box center [564, 290] width 413 height 310
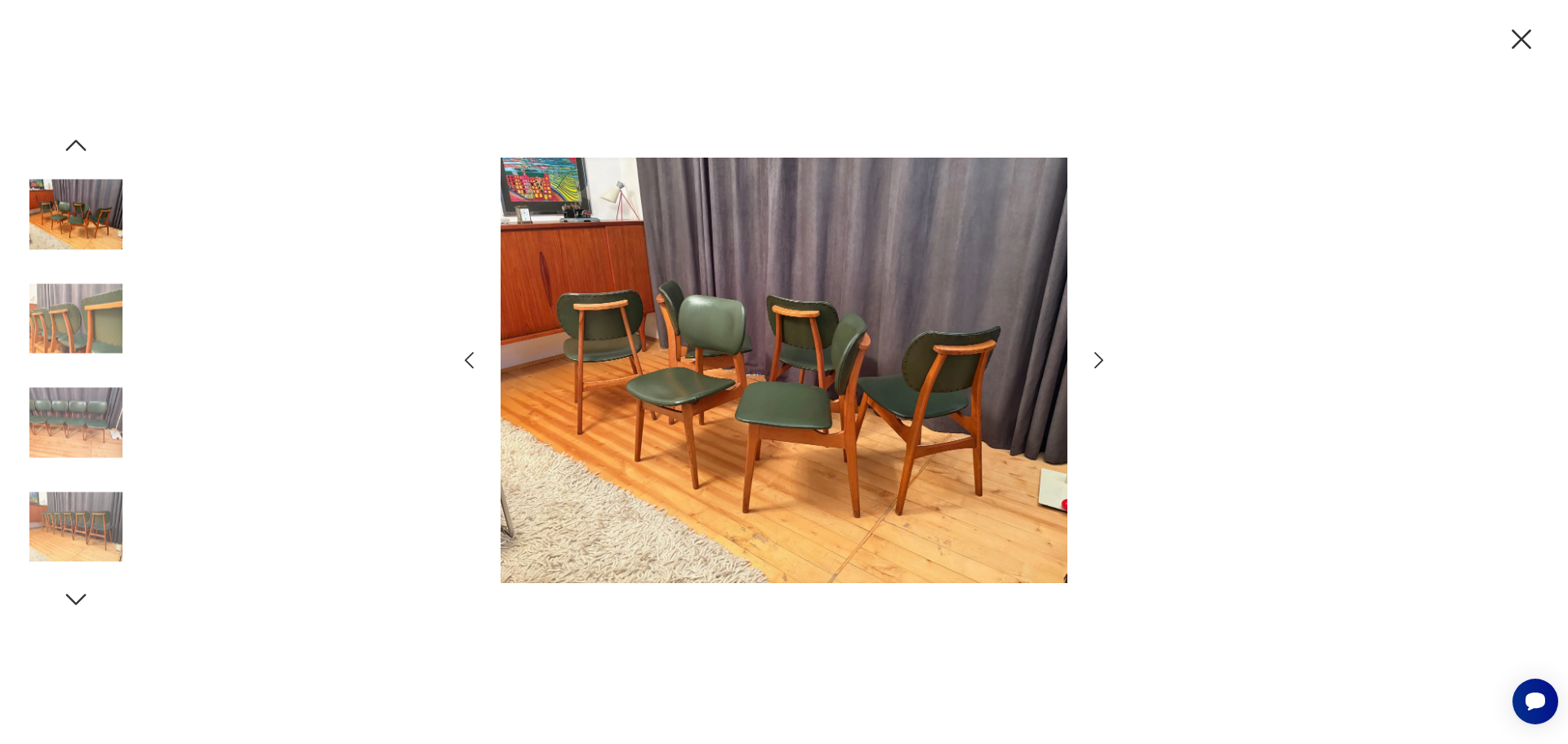
click at [1101, 359] on icon "button" at bounding box center [1098, 359] width 9 height 16
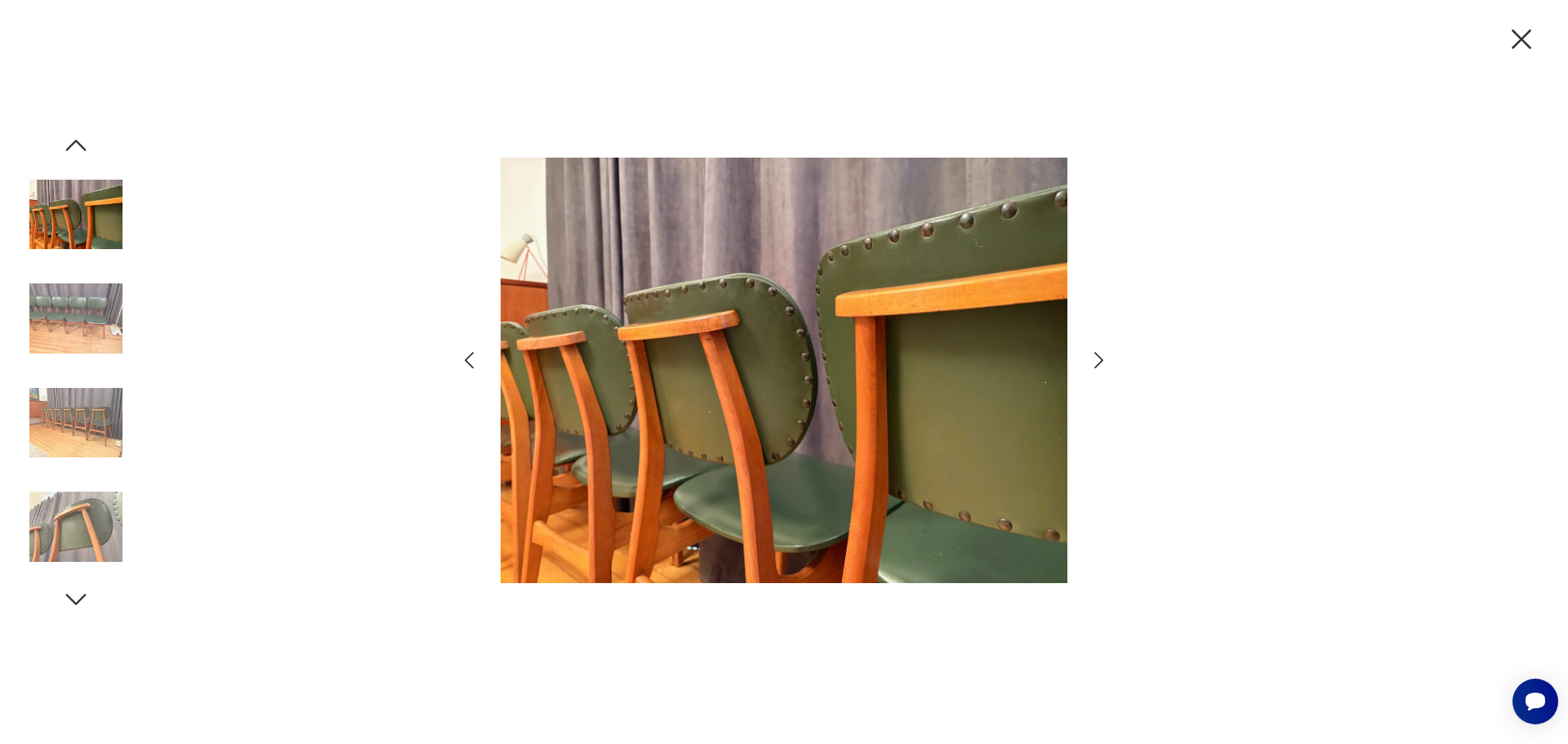
click at [1101, 359] on icon "button" at bounding box center [1098, 359] width 9 height 16
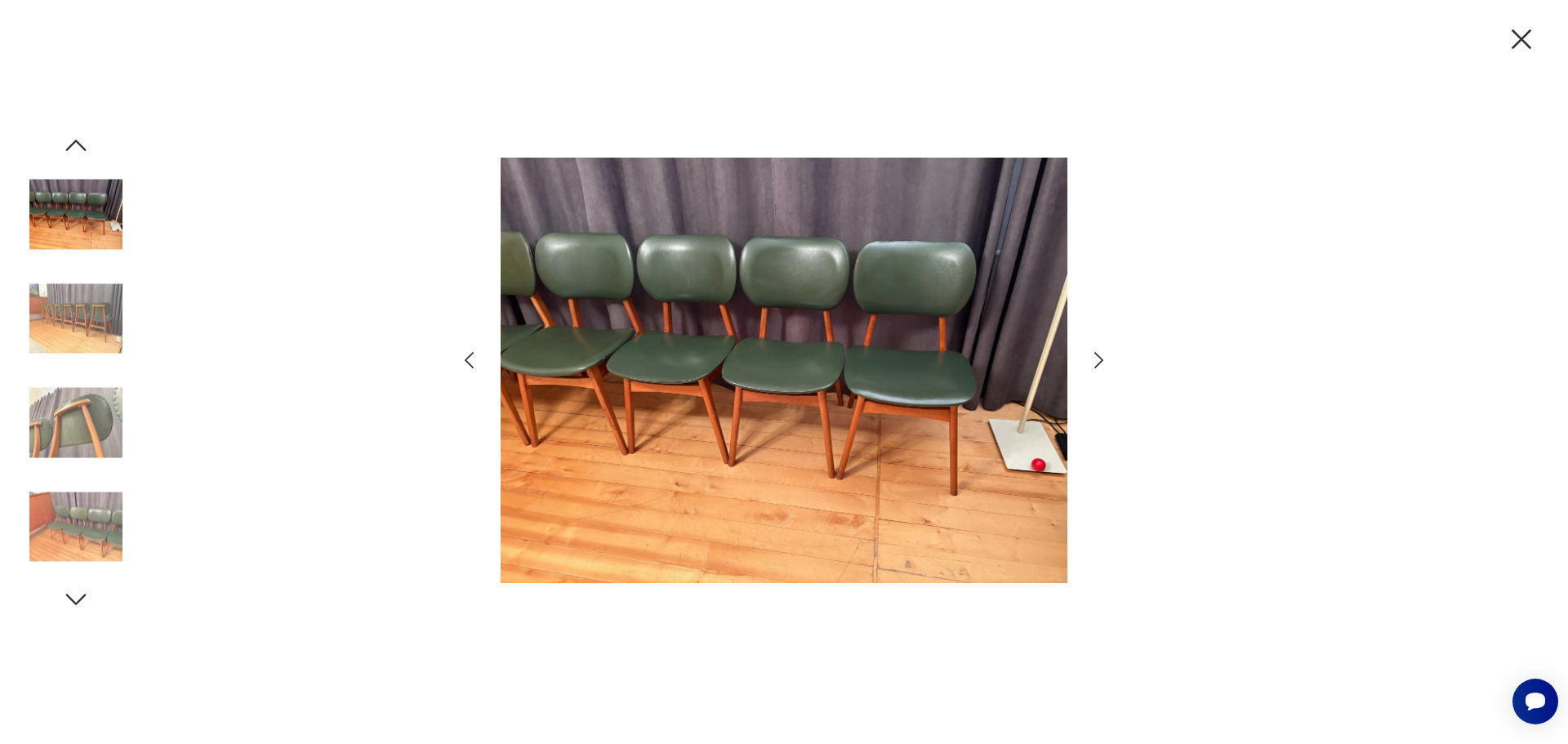
click at [1101, 359] on icon "button" at bounding box center [1098, 359] width 9 height 16
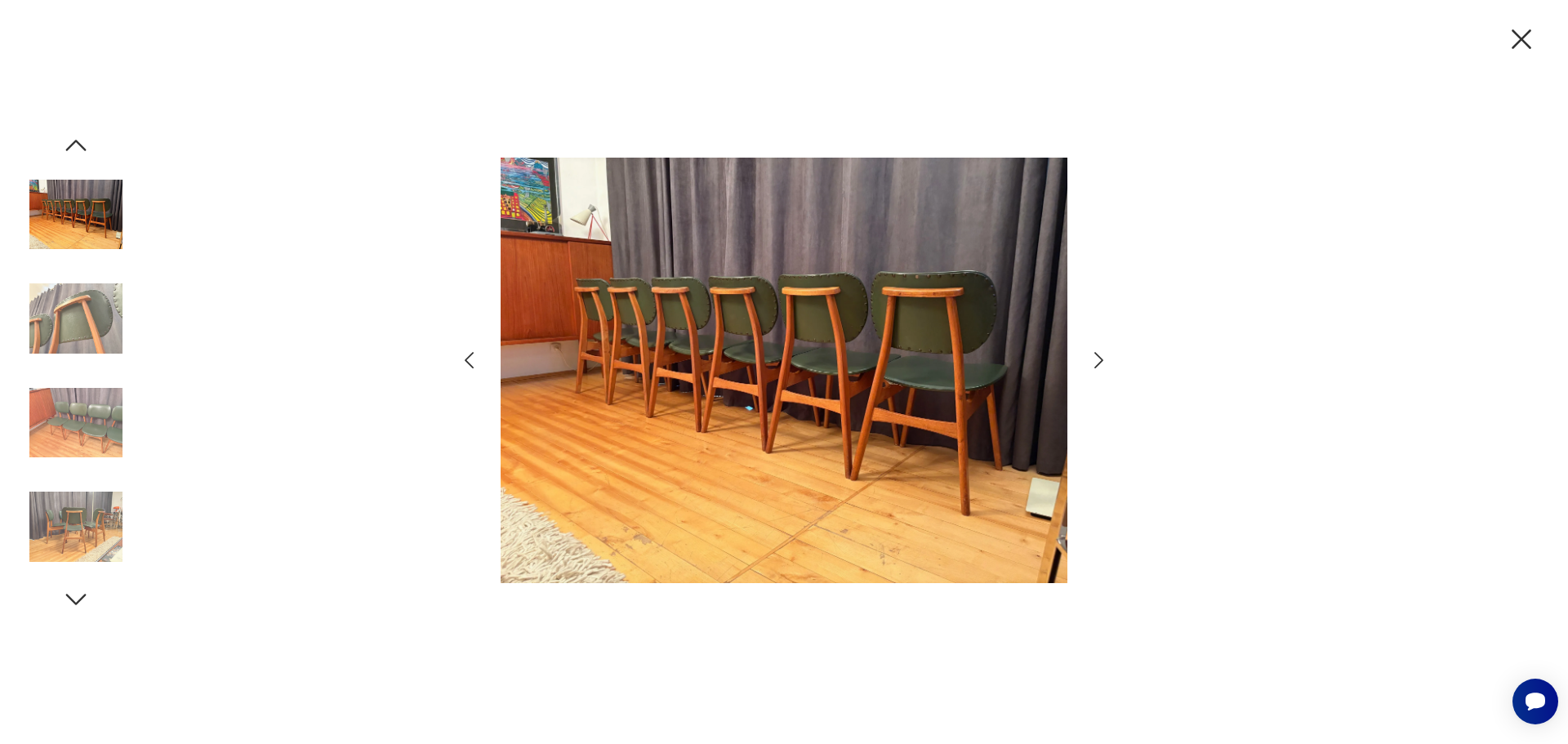
click at [1102, 359] on icon "button" at bounding box center [1098, 359] width 9 height 16
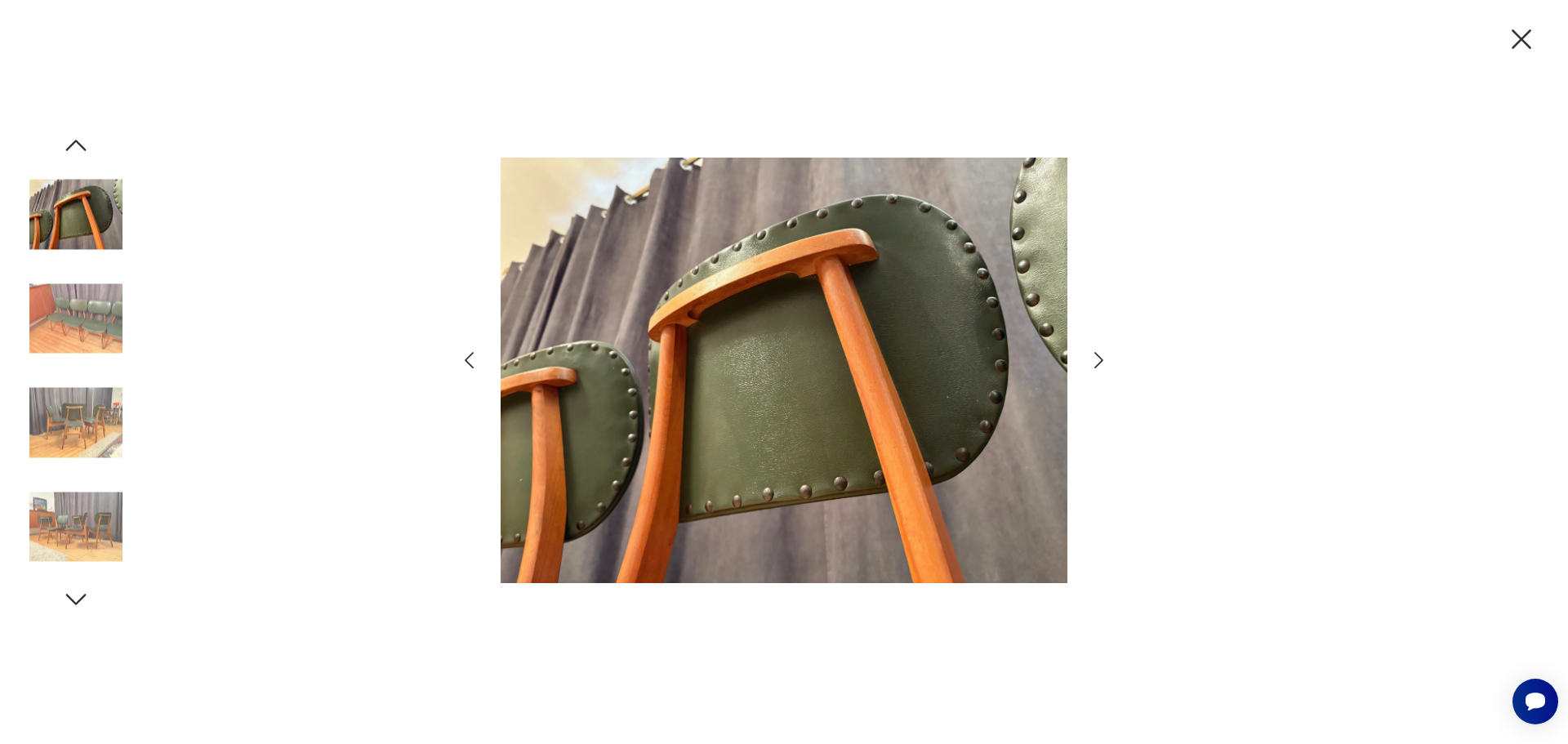
click at [1530, 44] on icon "button" at bounding box center [1522, 40] width 35 height 35
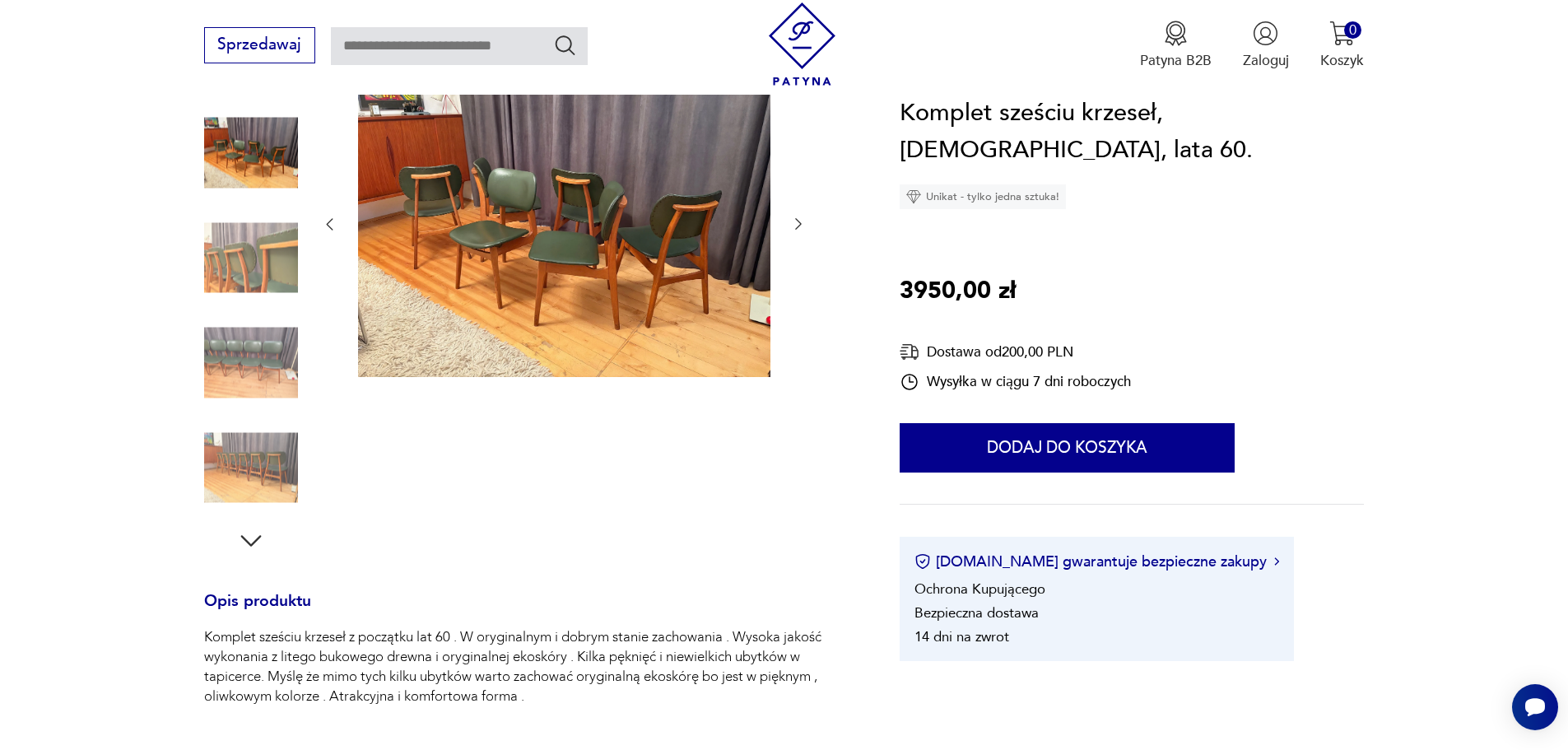
scroll to position [494, 0]
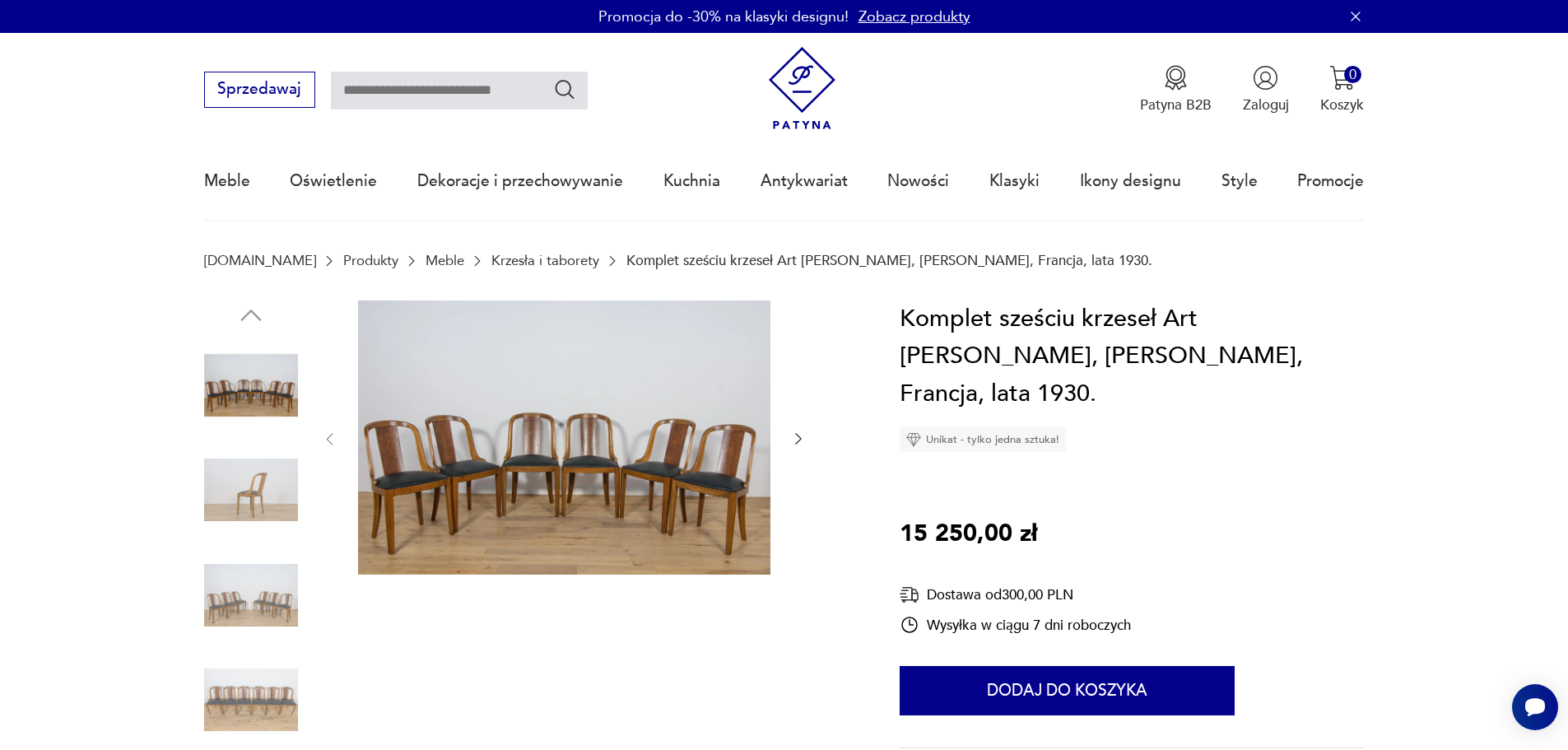
click at [544, 449] on img at bounding box center [564, 437] width 413 height 275
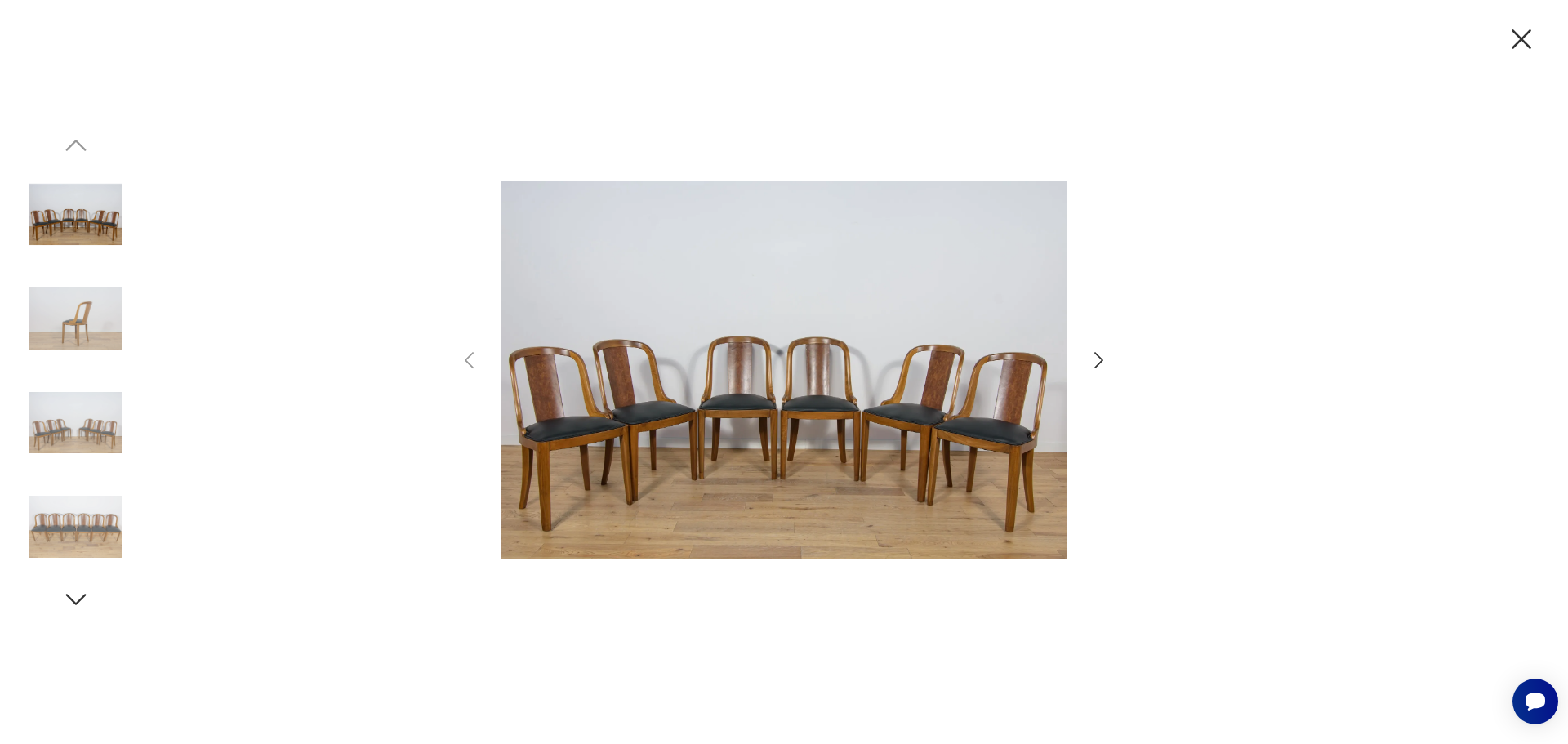
click at [539, 445] on img at bounding box center [784, 370] width 566 height 596
click at [67, 316] on img at bounding box center [76, 318] width 93 height 93
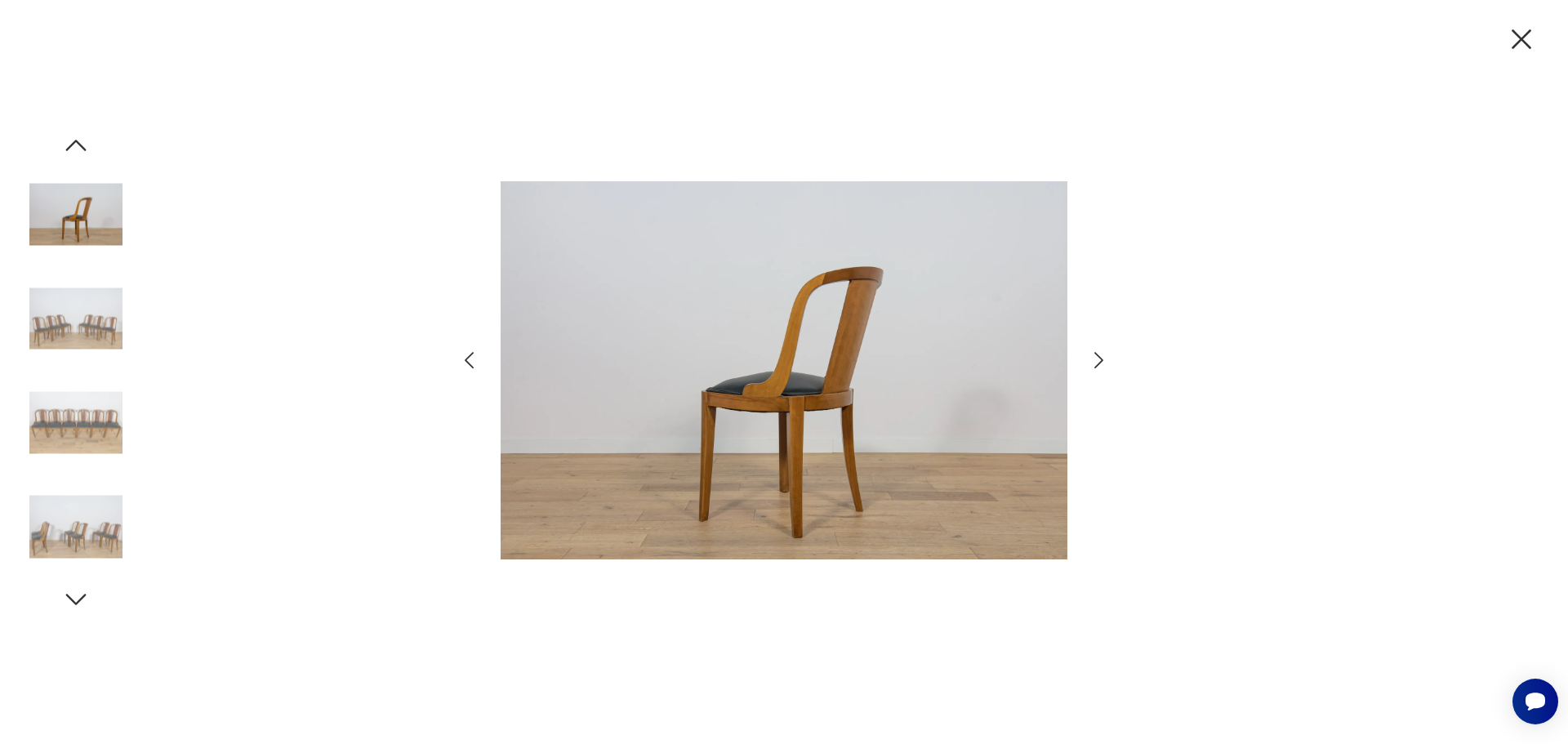
click at [71, 427] on img at bounding box center [76, 423] width 93 height 93
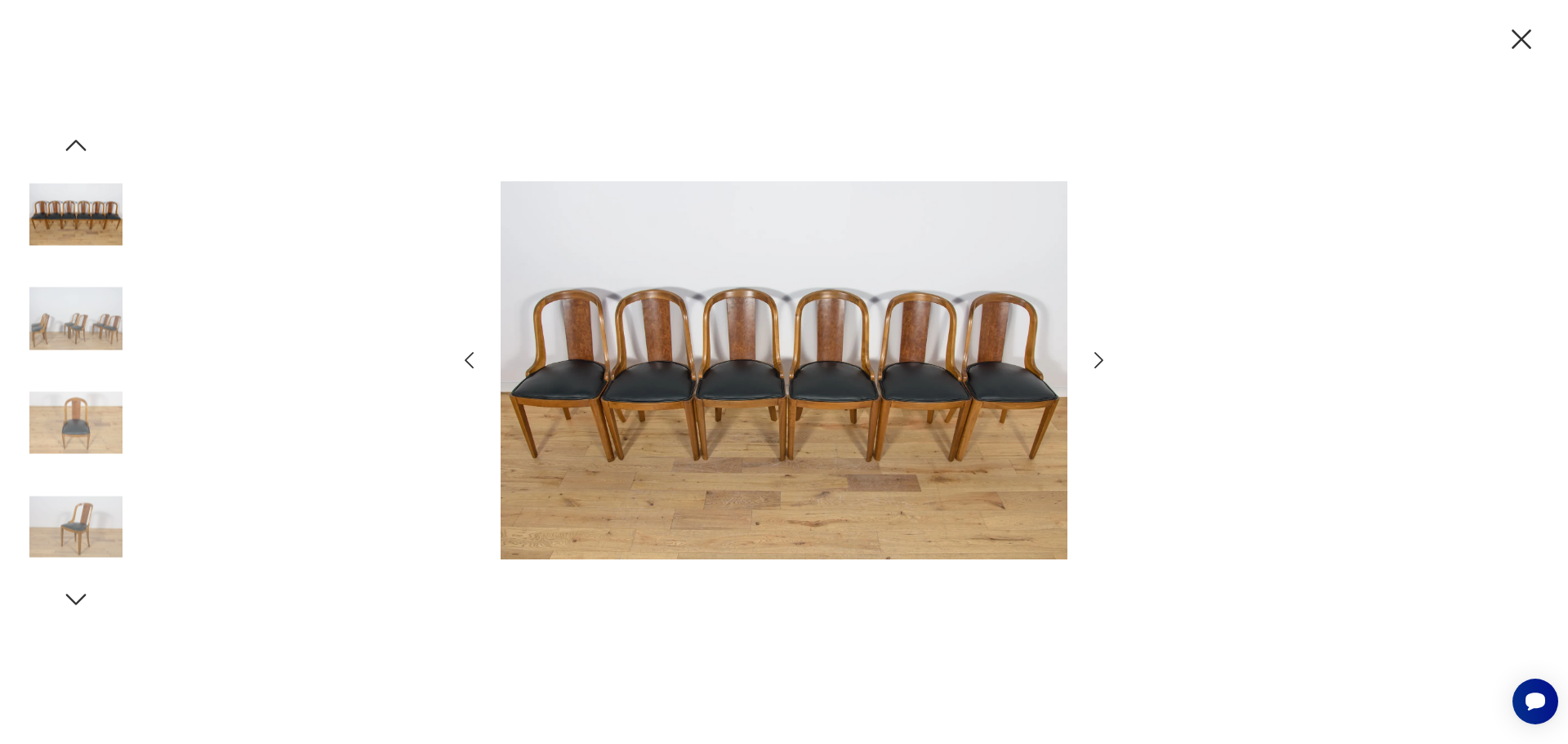
click at [89, 502] on img at bounding box center [76, 527] width 93 height 93
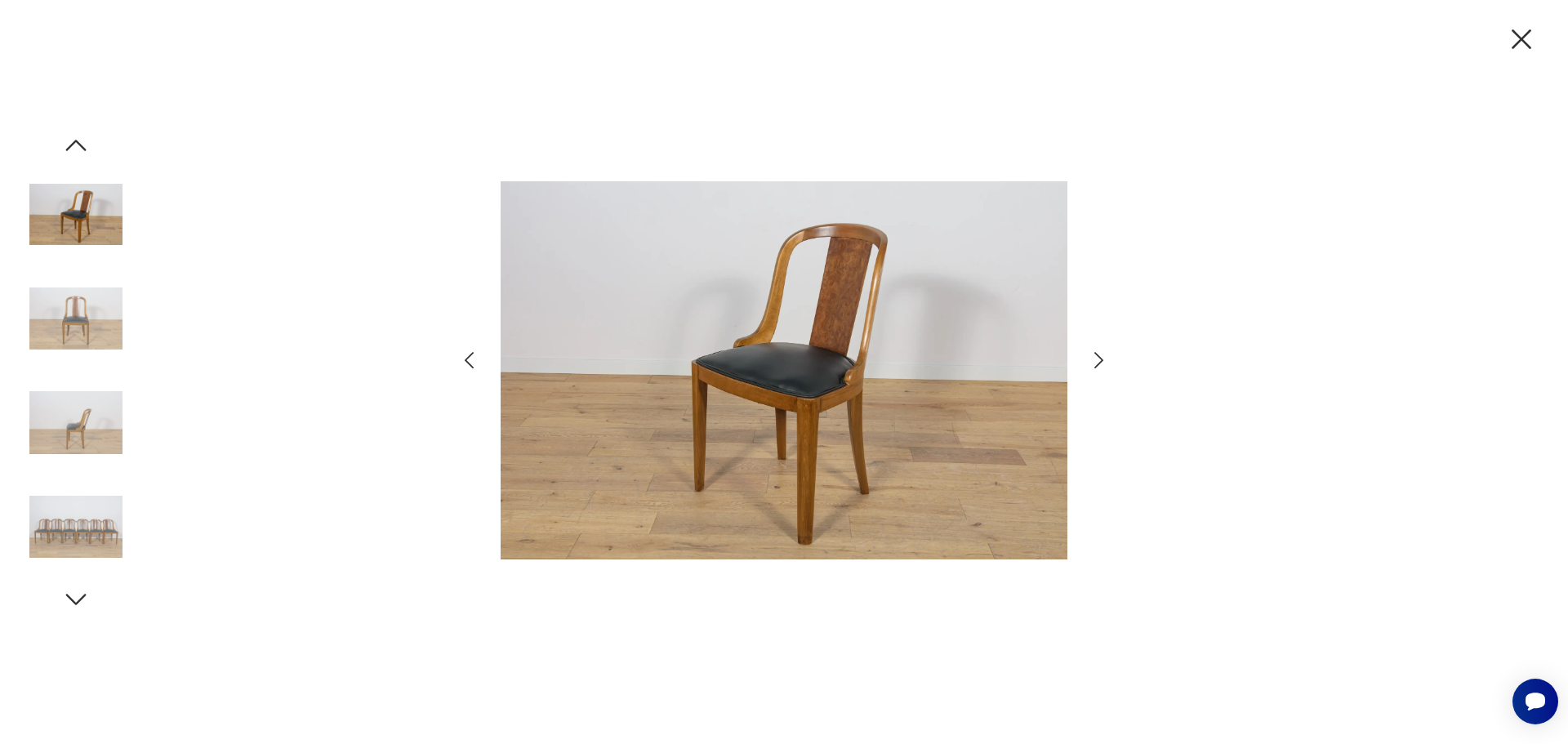
click at [1099, 365] on icon "button" at bounding box center [1099, 360] width 24 height 24
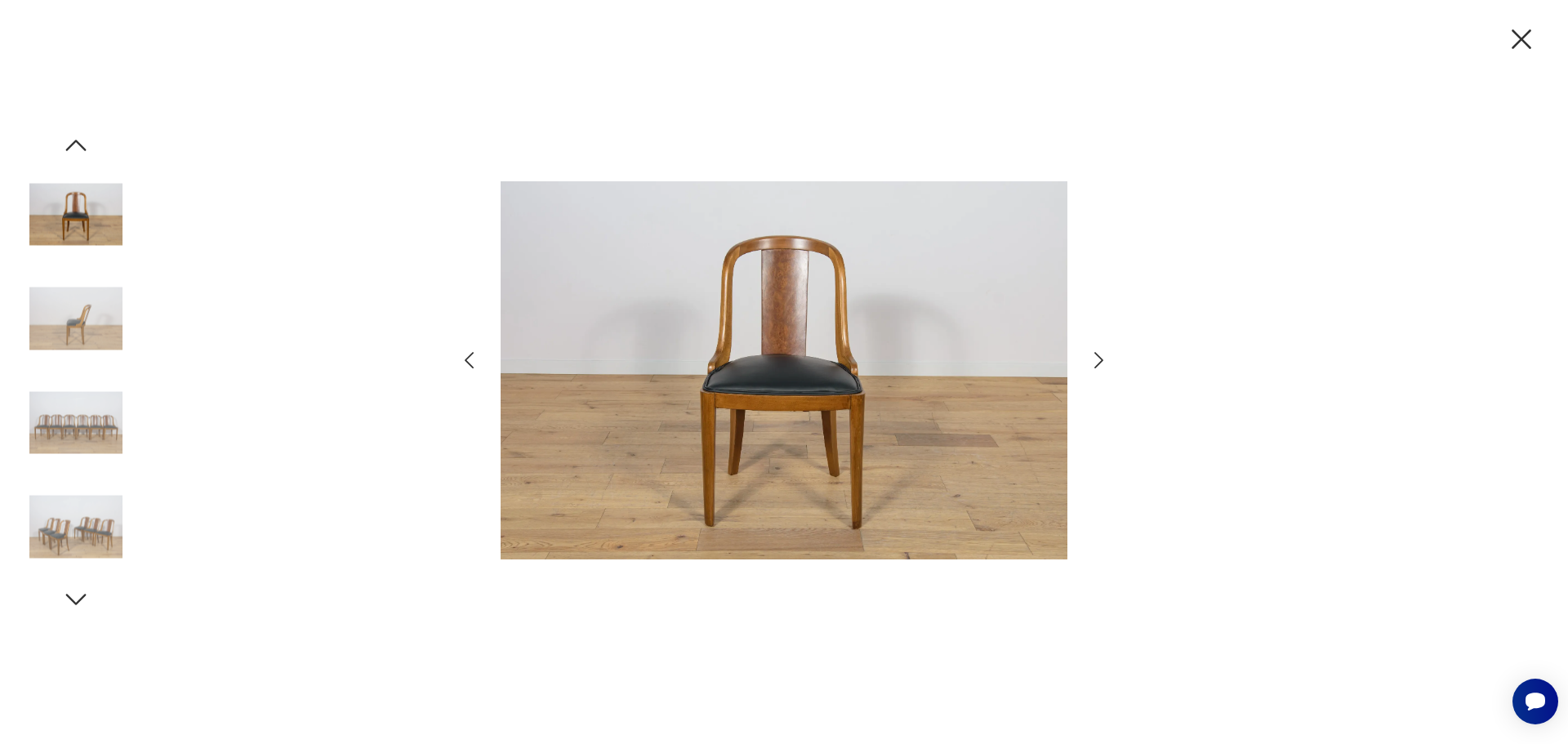
click at [1100, 365] on icon "button" at bounding box center [1099, 360] width 24 height 24
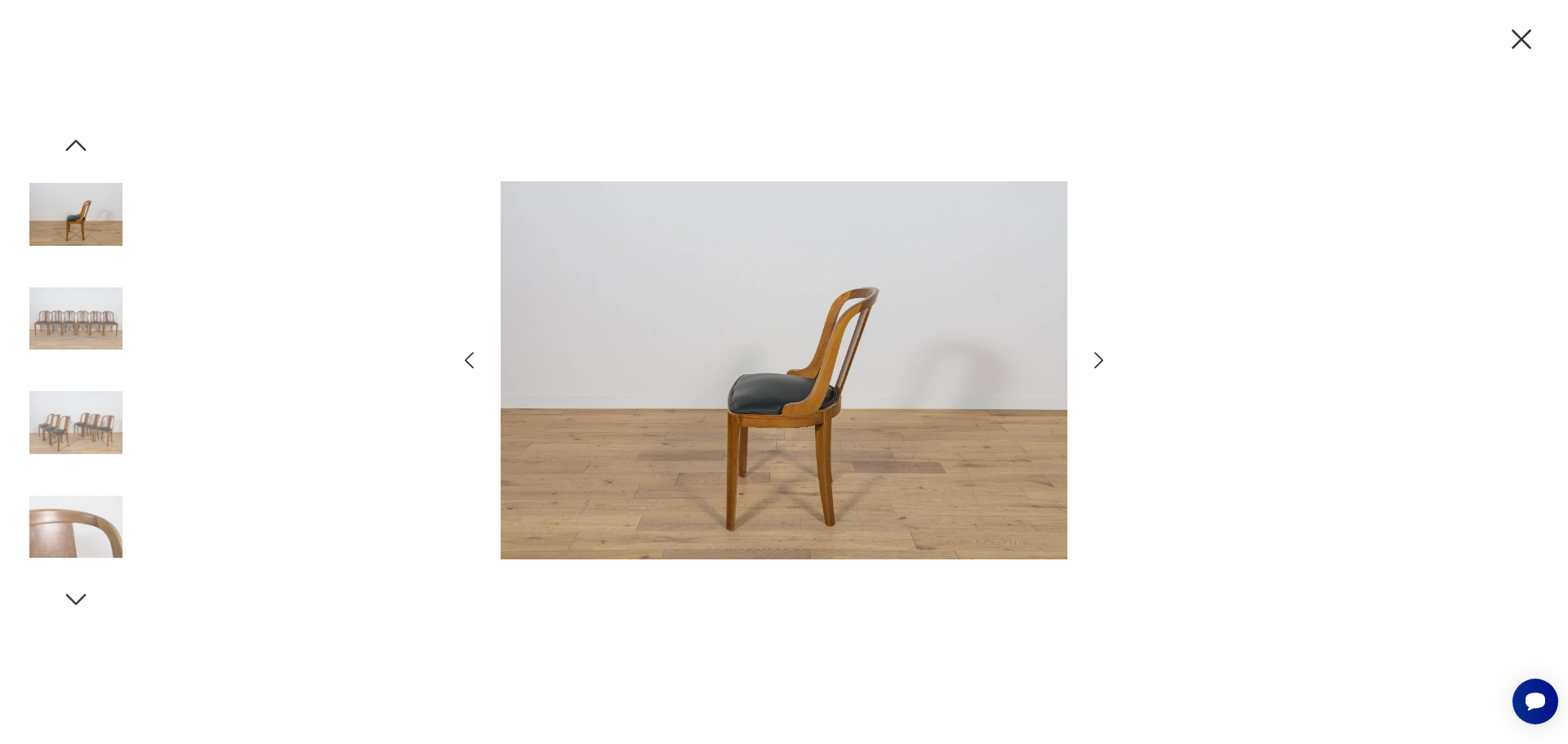
click at [1521, 29] on icon "button" at bounding box center [1522, 40] width 35 height 35
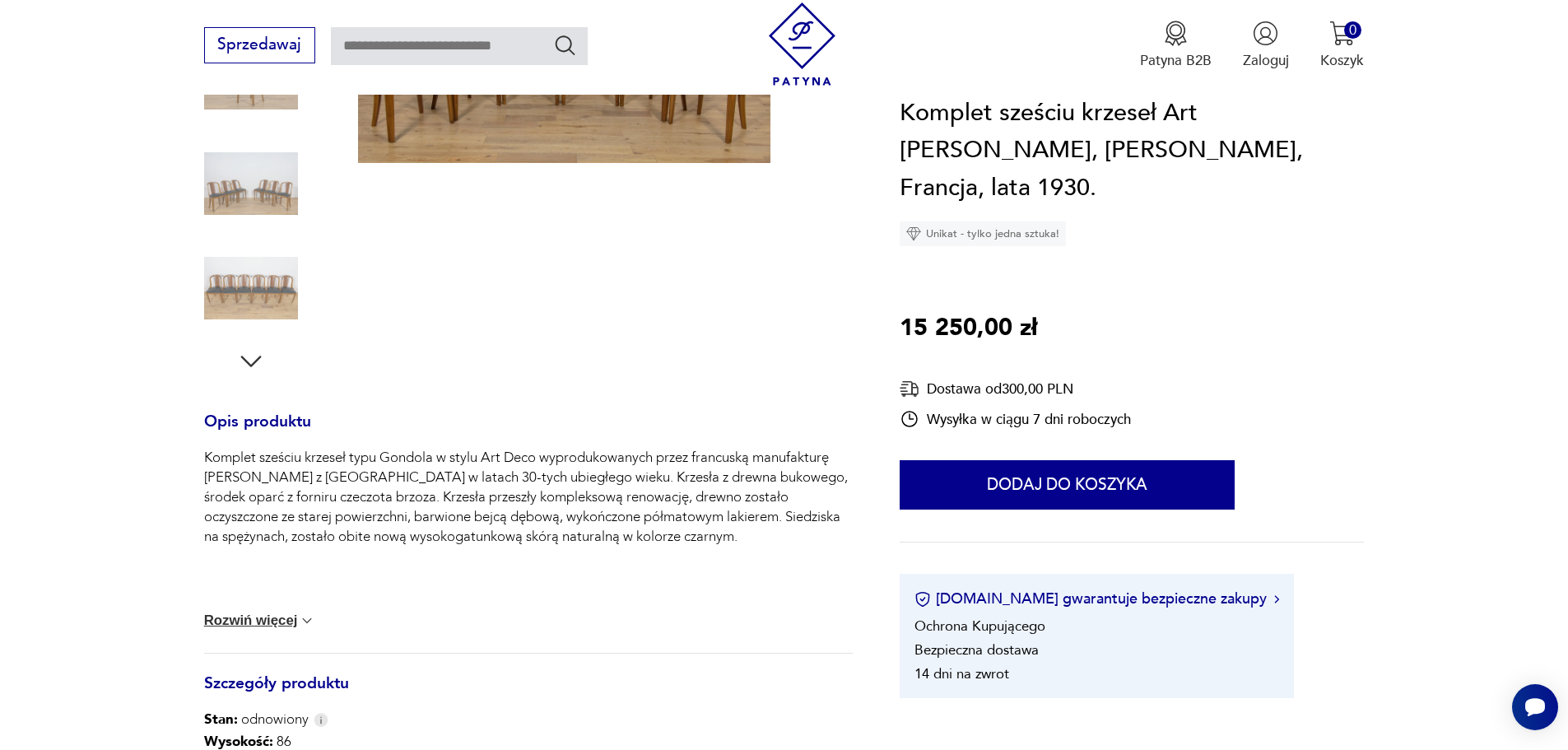
scroll to position [83, 0]
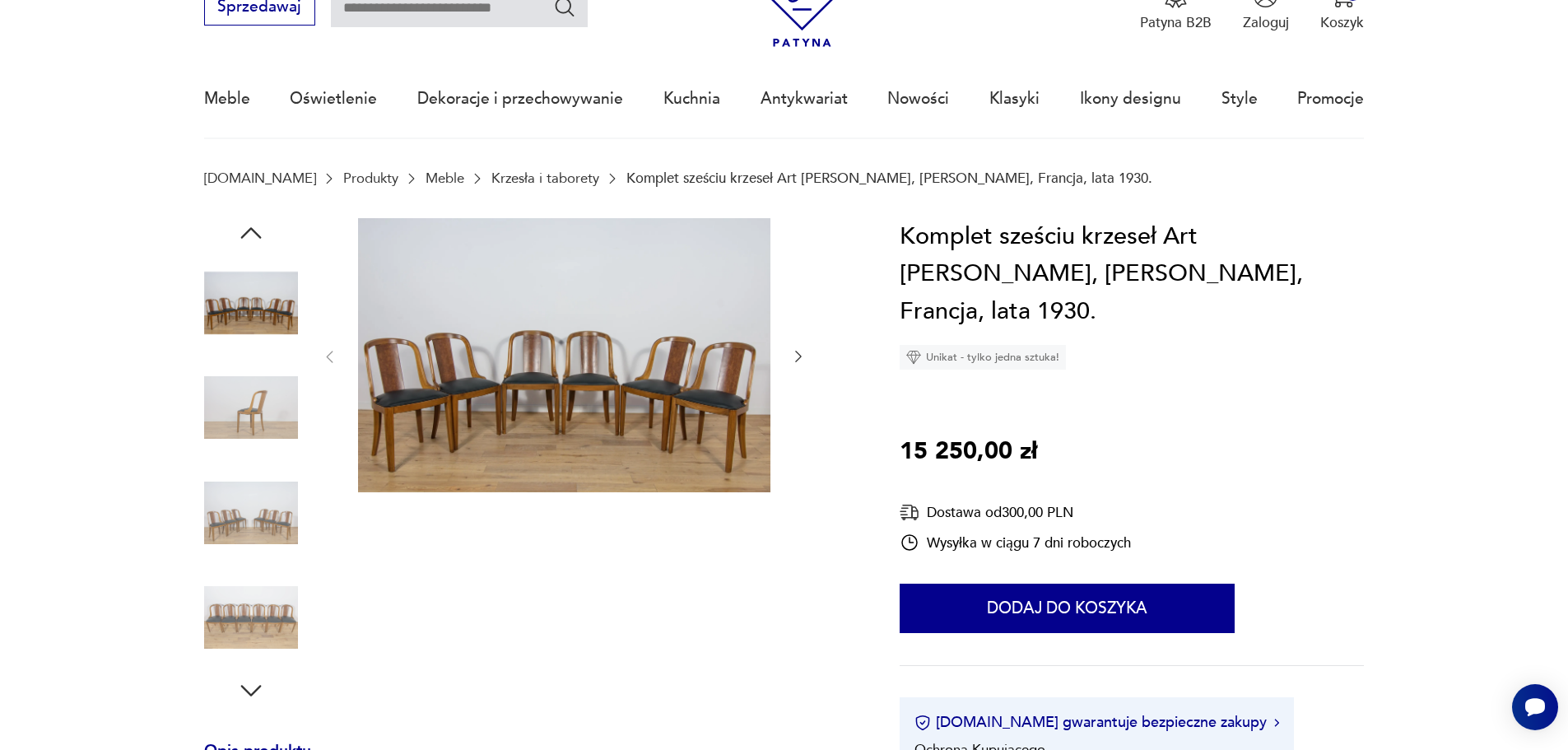
click at [603, 392] on img at bounding box center [564, 356] width 413 height 275
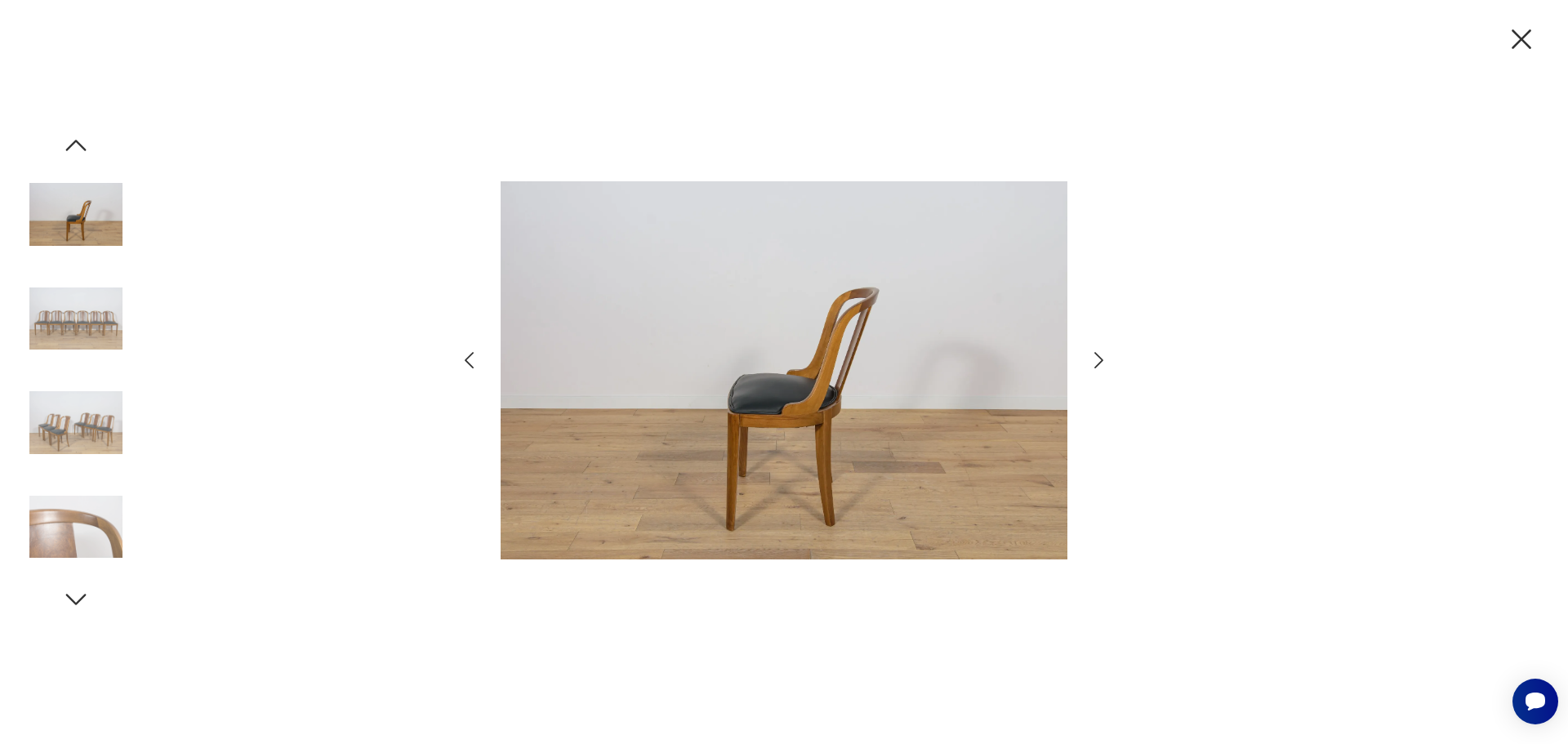
click at [1092, 364] on icon "button" at bounding box center [1099, 360] width 24 height 24
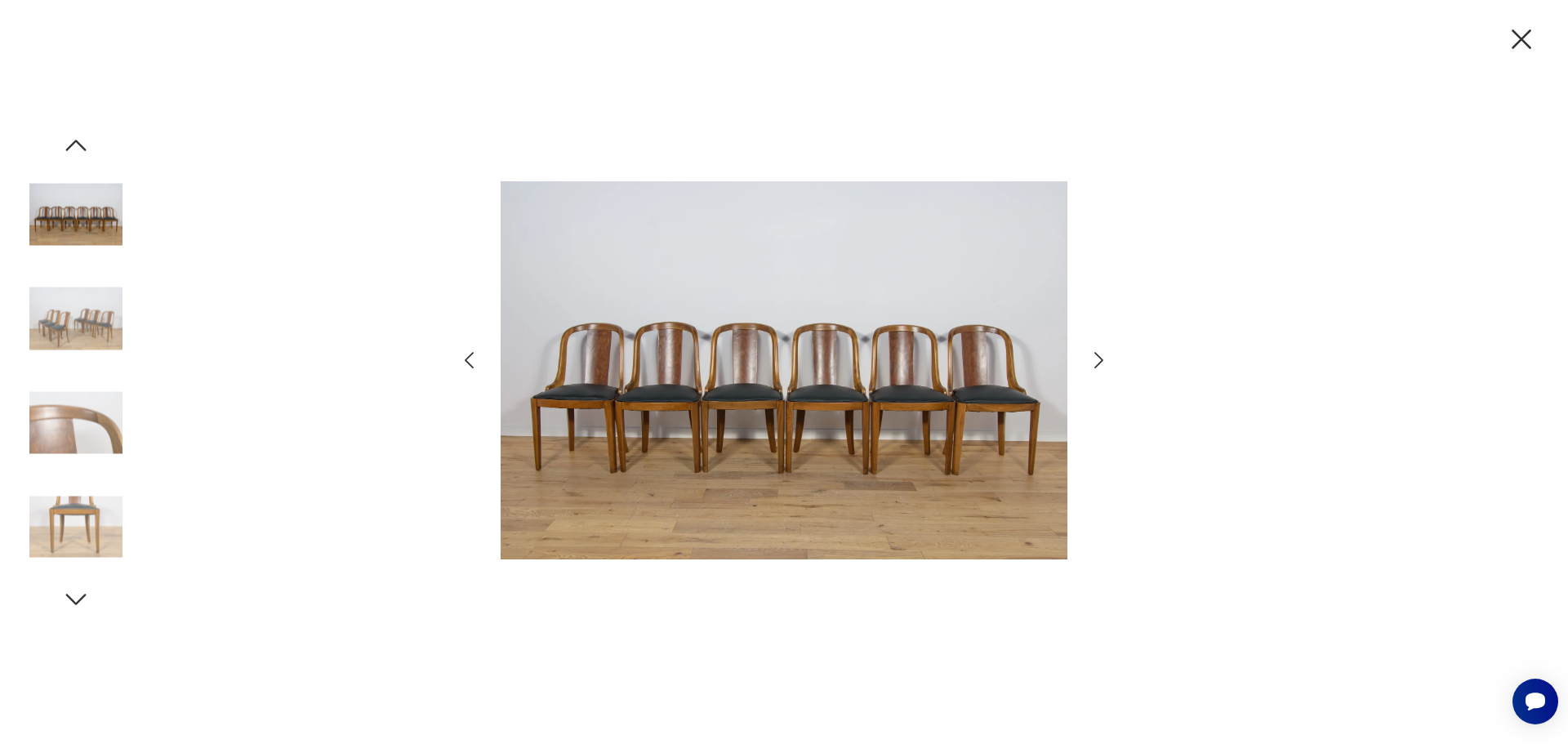
click at [1531, 38] on icon "button" at bounding box center [1522, 40] width 35 height 35
